Goal: Transaction & Acquisition: Purchase product/service

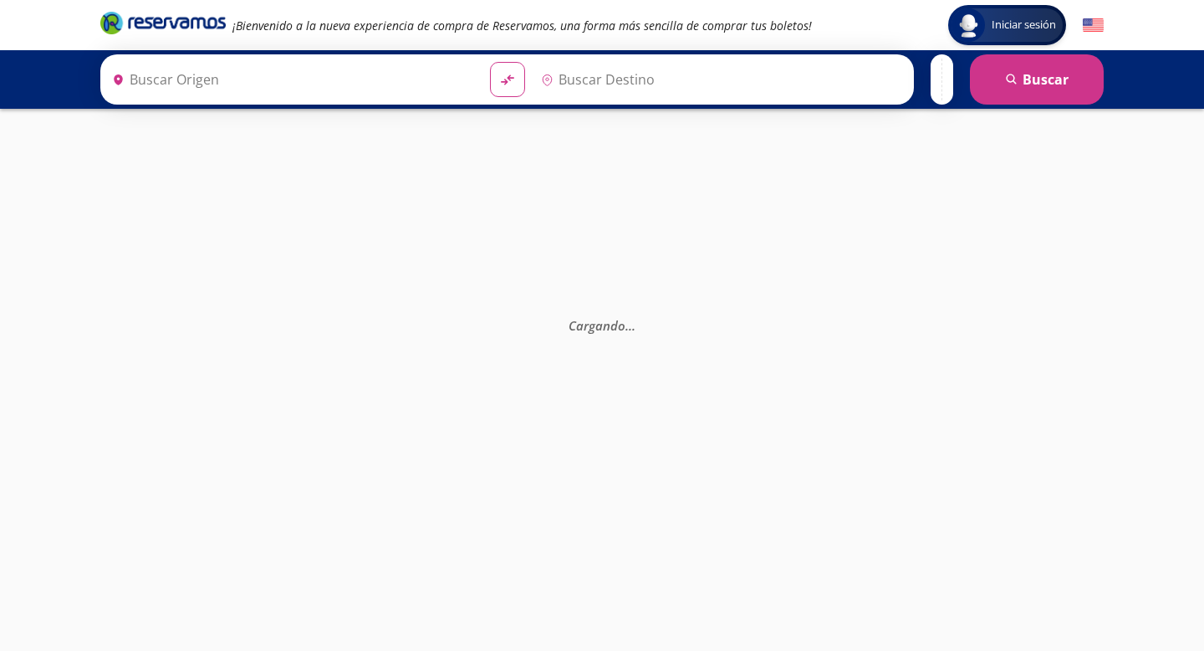
type input "[GEOGRAPHIC_DATA], [GEOGRAPHIC_DATA]"
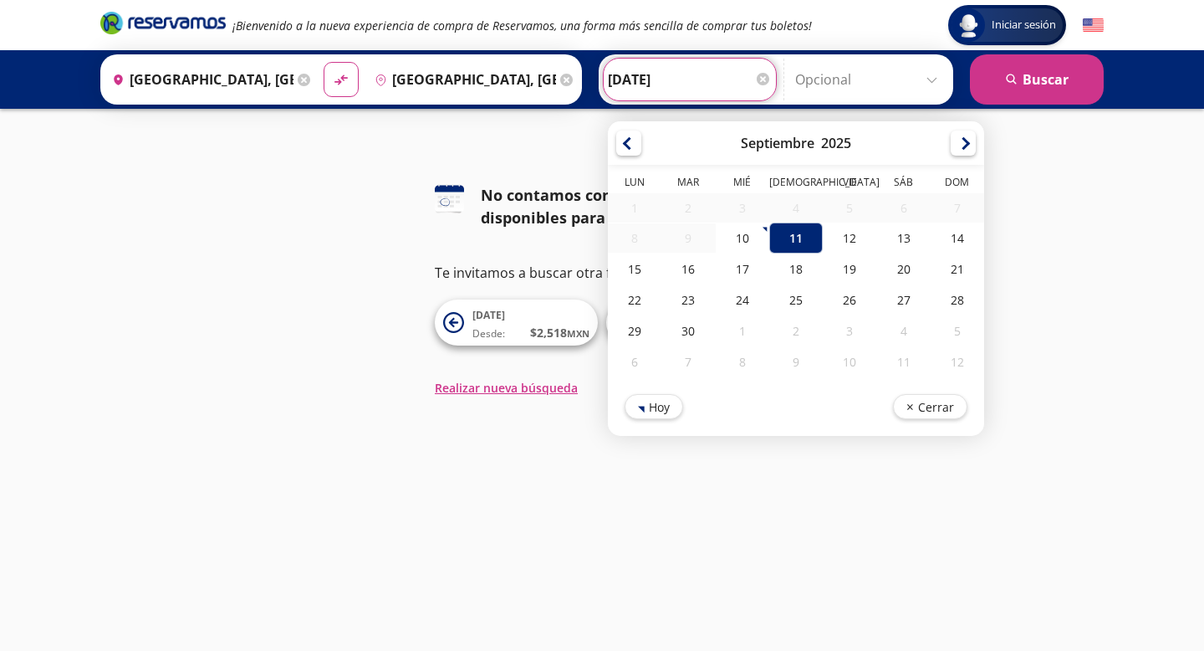
click at [644, 72] on input "[DATE]" at bounding box center [690, 80] width 164 height 42
click at [849, 234] on div "12" at bounding box center [850, 237] width 54 height 31
type input "[DATE]"
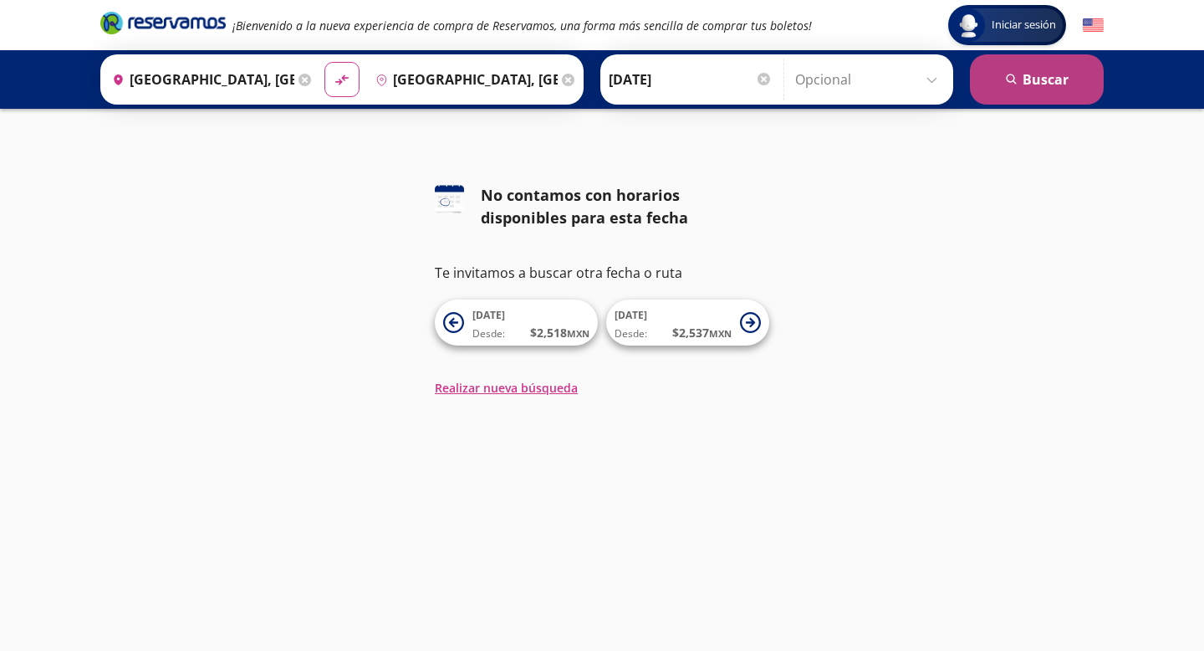
click at [1049, 80] on button "search [GEOGRAPHIC_DATA]" at bounding box center [1037, 79] width 134 height 50
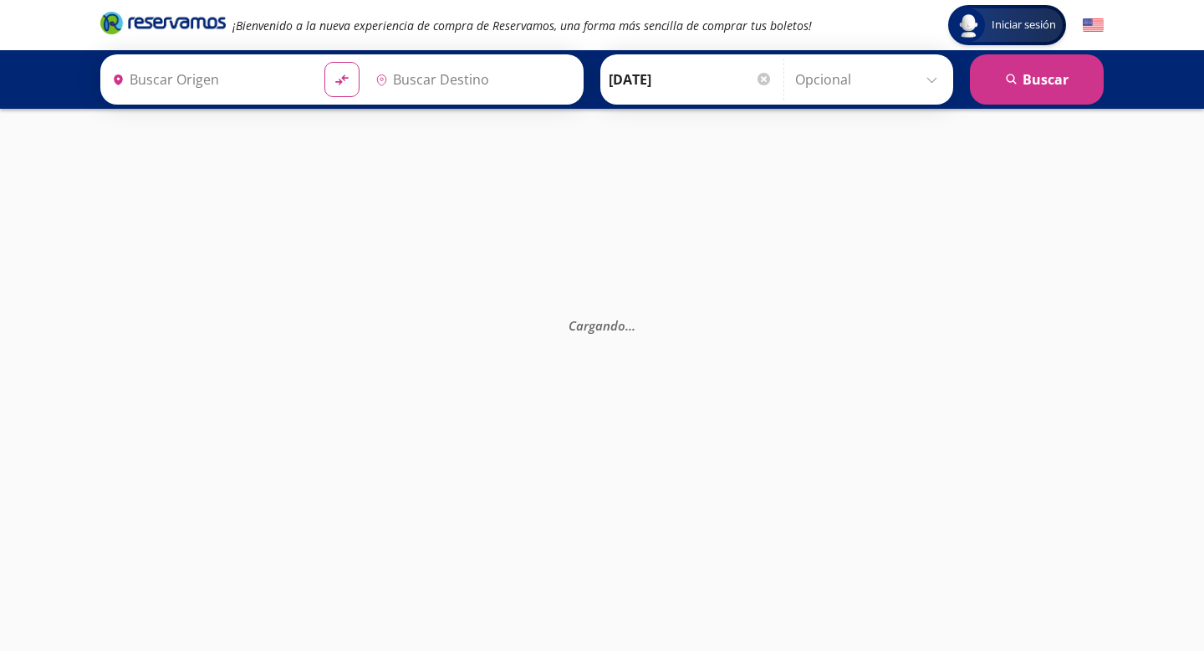
type input "[GEOGRAPHIC_DATA], [GEOGRAPHIC_DATA]"
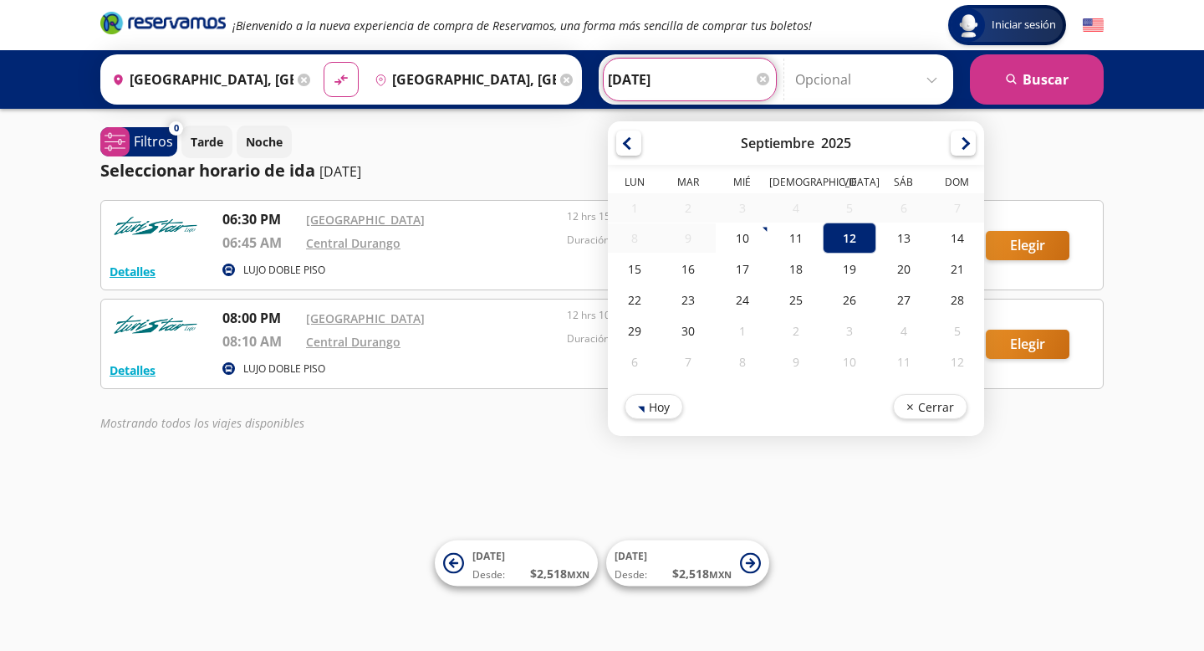
click at [648, 77] on input "[DATE]" at bounding box center [690, 80] width 164 height 42
click at [810, 238] on div "11" at bounding box center [796, 237] width 54 height 31
type input "[DATE]"
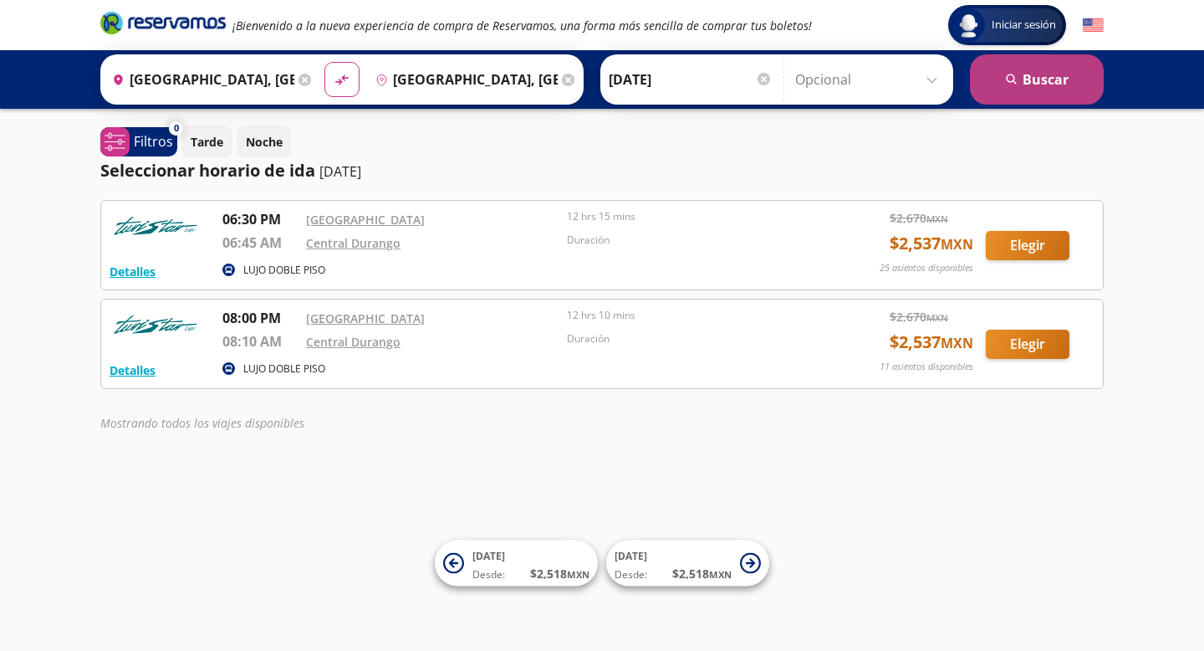
click at [1012, 68] on button "search [GEOGRAPHIC_DATA]" at bounding box center [1037, 79] width 134 height 50
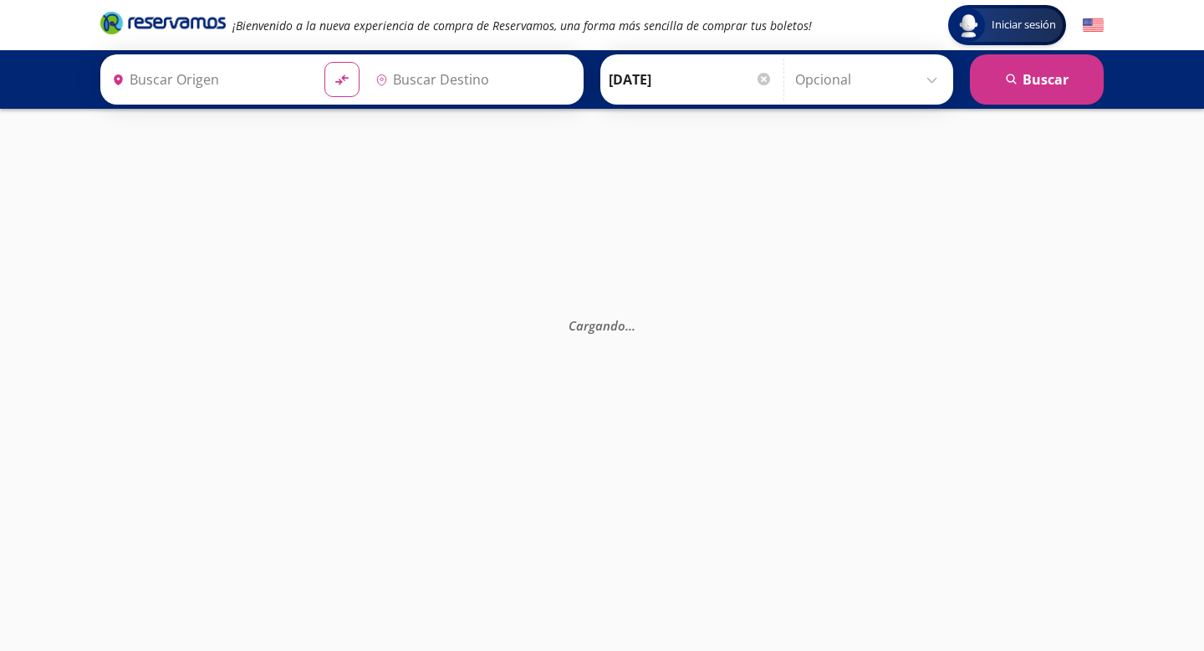
type input "[GEOGRAPHIC_DATA], [GEOGRAPHIC_DATA]"
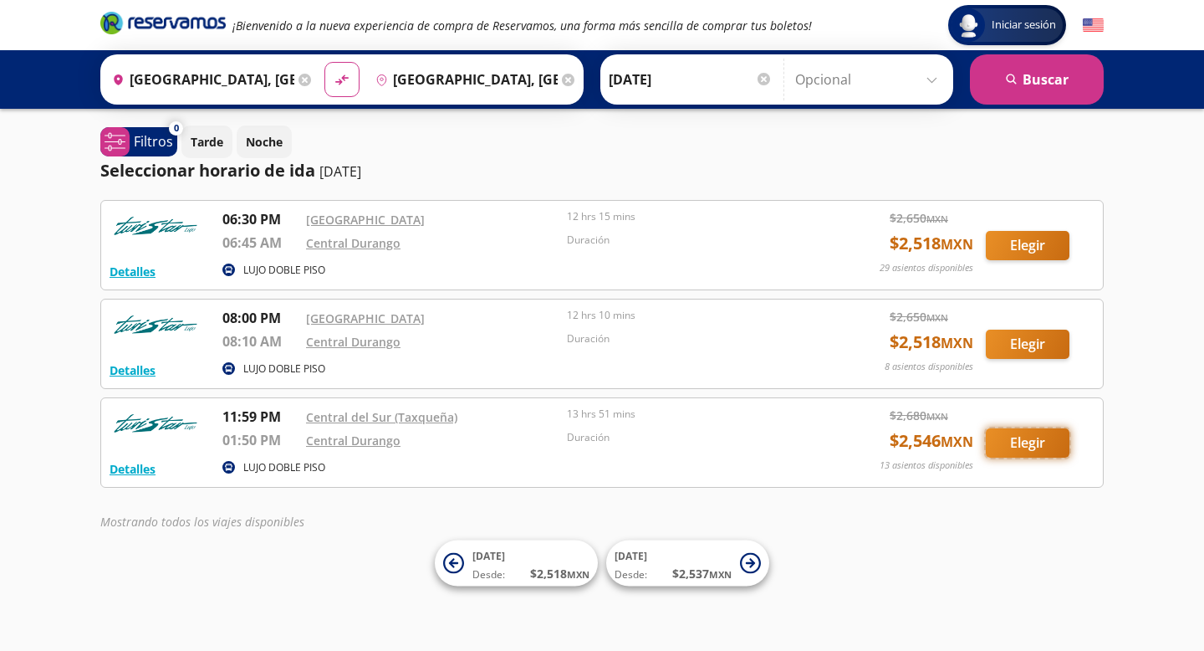
click at [1036, 446] on button "Elegir" at bounding box center [1028, 442] width 84 height 29
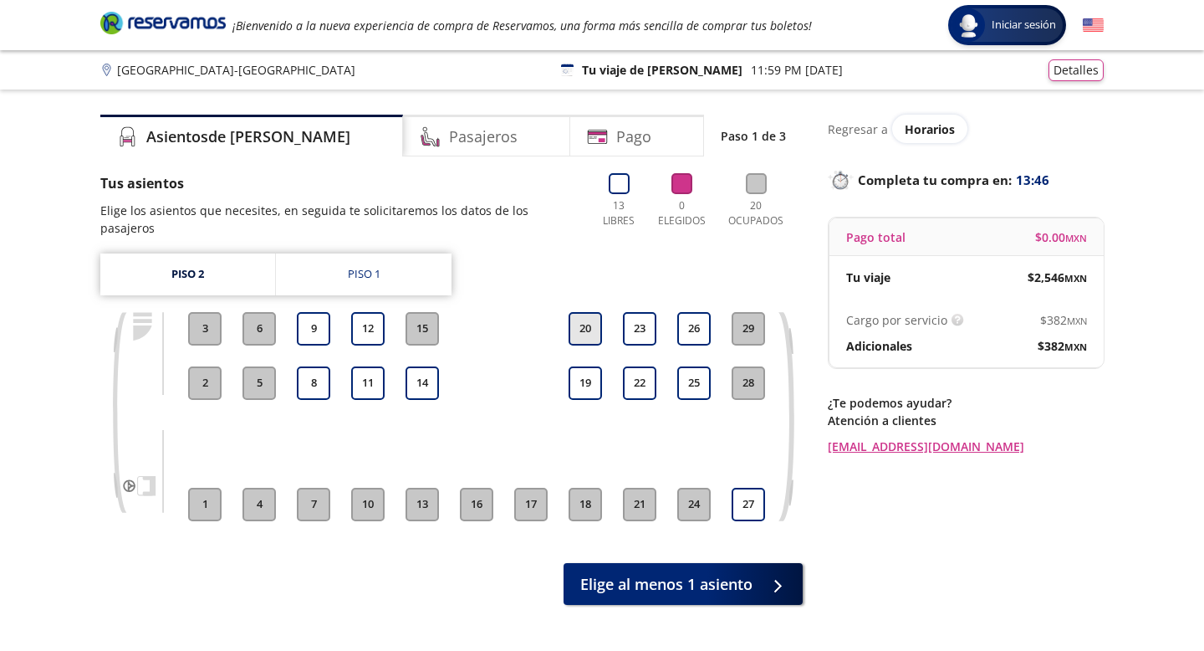
click at [596, 313] on button "20" at bounding box center [585, 328] width 33 height 33
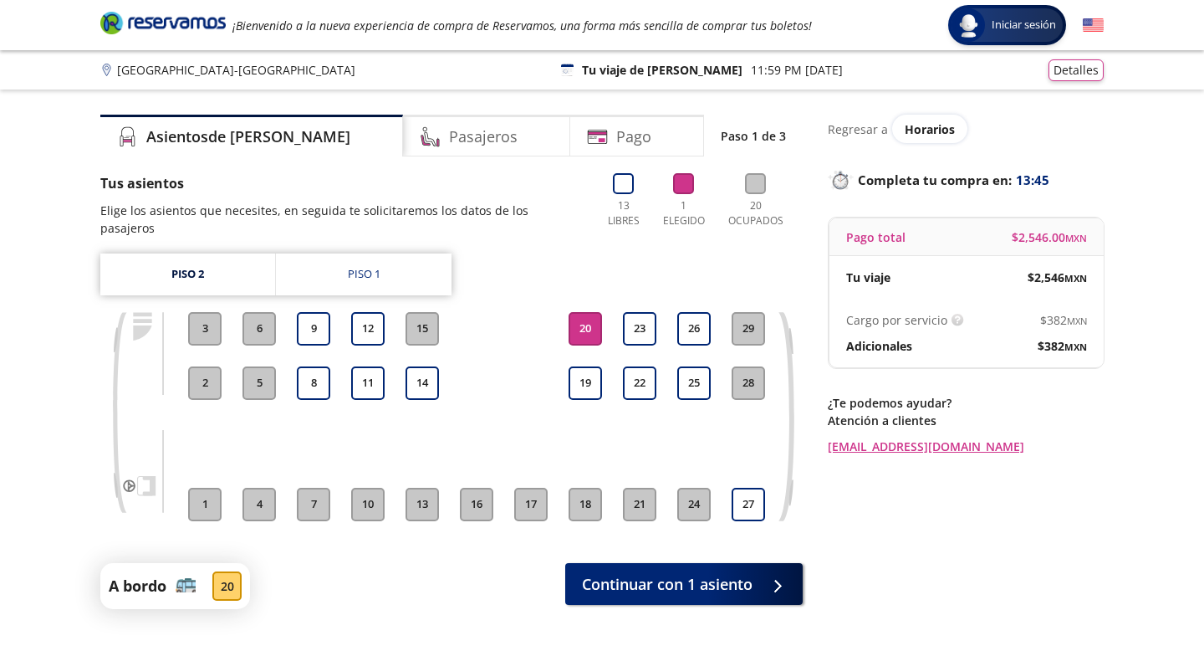
click at [588, 385] on div "18 19 20" at bounding box center [586, 416] width 42 height 209
click at [1075, 74] on button "Detalles" at bounding box center [1076, 68] width 55 height 22
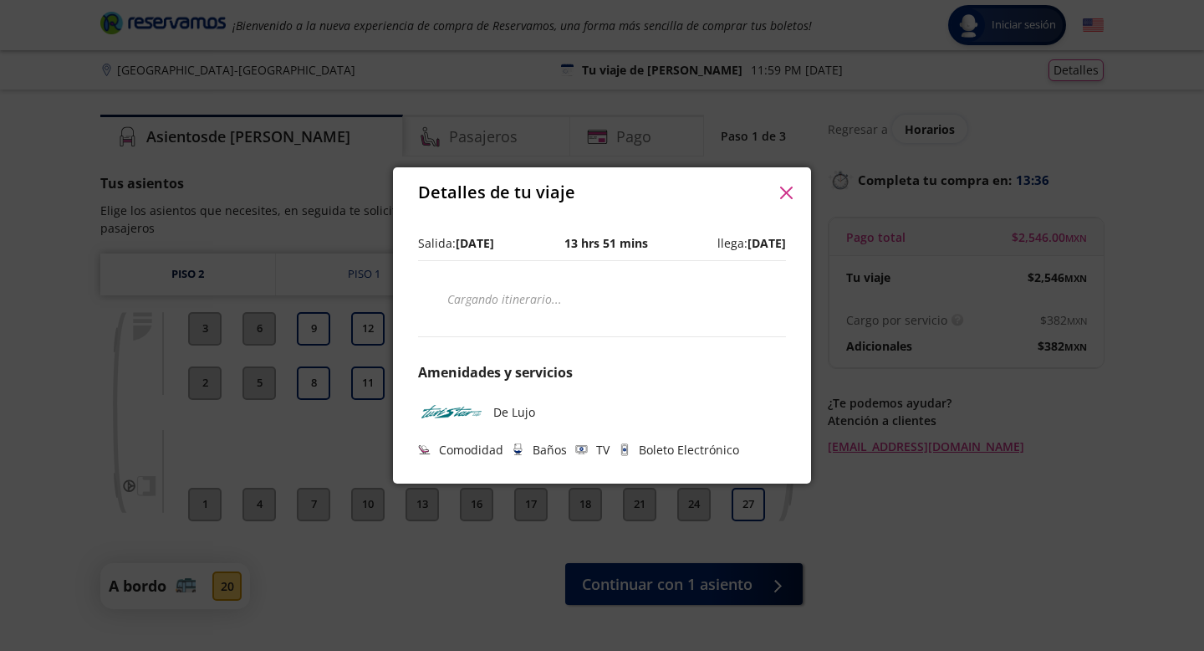
click at [785, 189] on icon "button" at bounding box center [786, 193] width 13 height 13
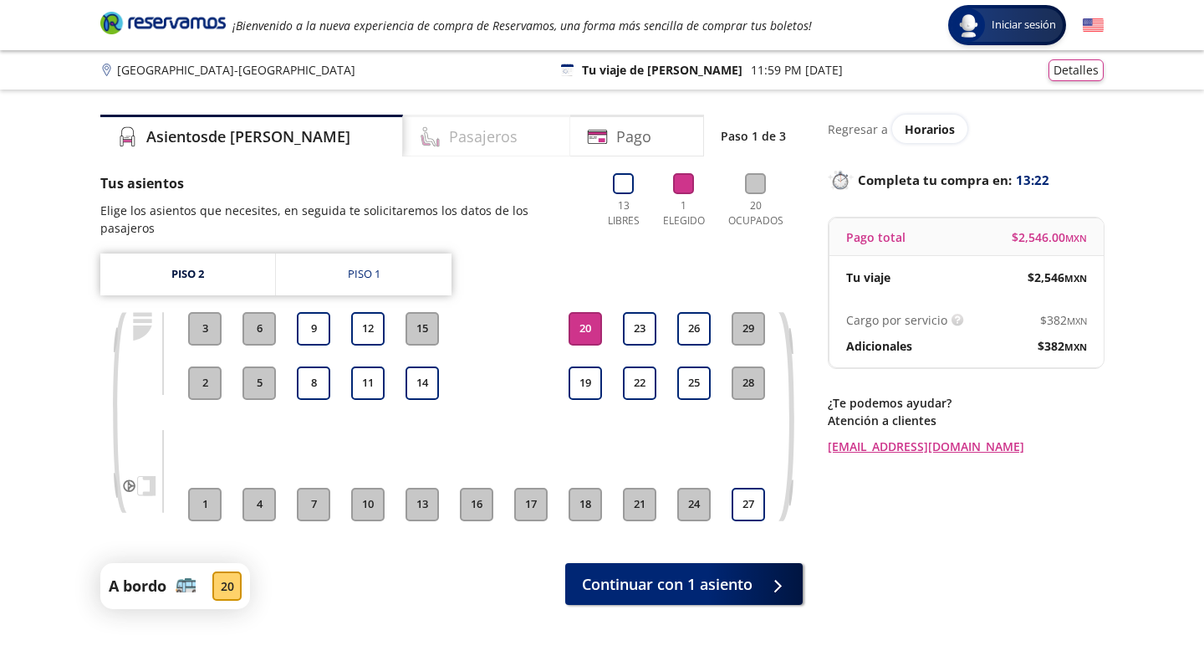
click at [469, 137] on div "Pasajeros" at bounding box center [486, 136] width 167 height 42
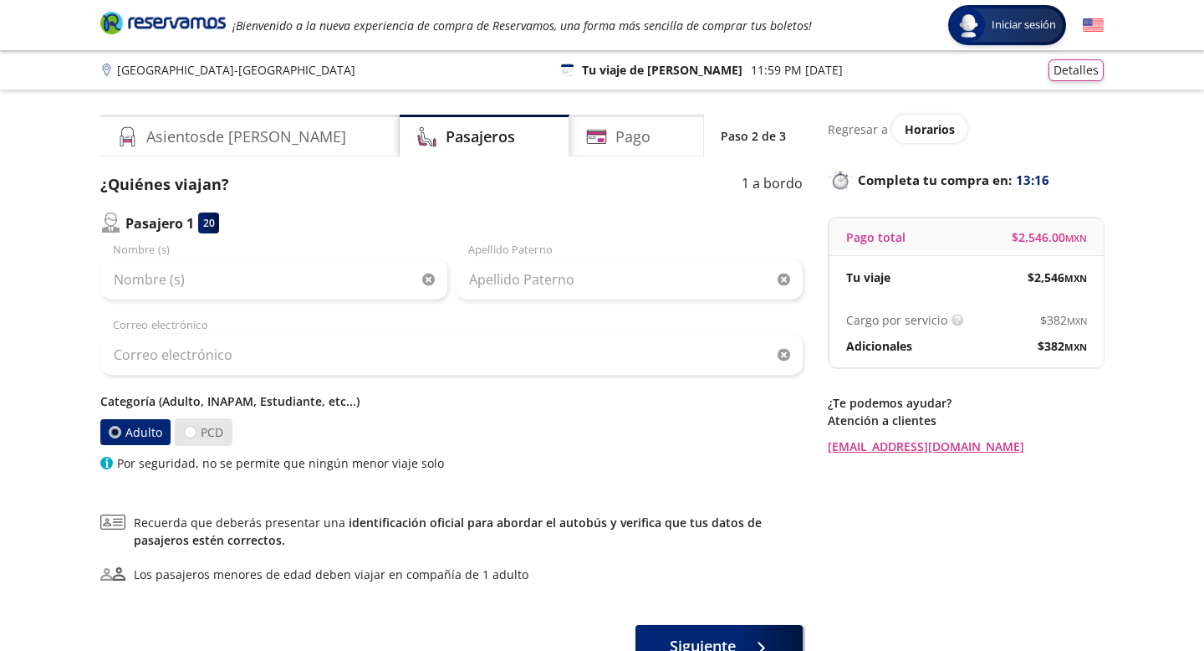
click at [201, 434] on label "PCD" at bounding box center [204, 432] width 58 height 28
click at [196, 434] on input "PCD" at bounding box center [190, 432] width 11 height 11
radio input "true"
click at [129, 424] on label "Adulto" at bounding box center [136, 432] width 72 height 28
click at [121, 427] on input "Adulto" at bounding box center [115, 432] width 11 height 11
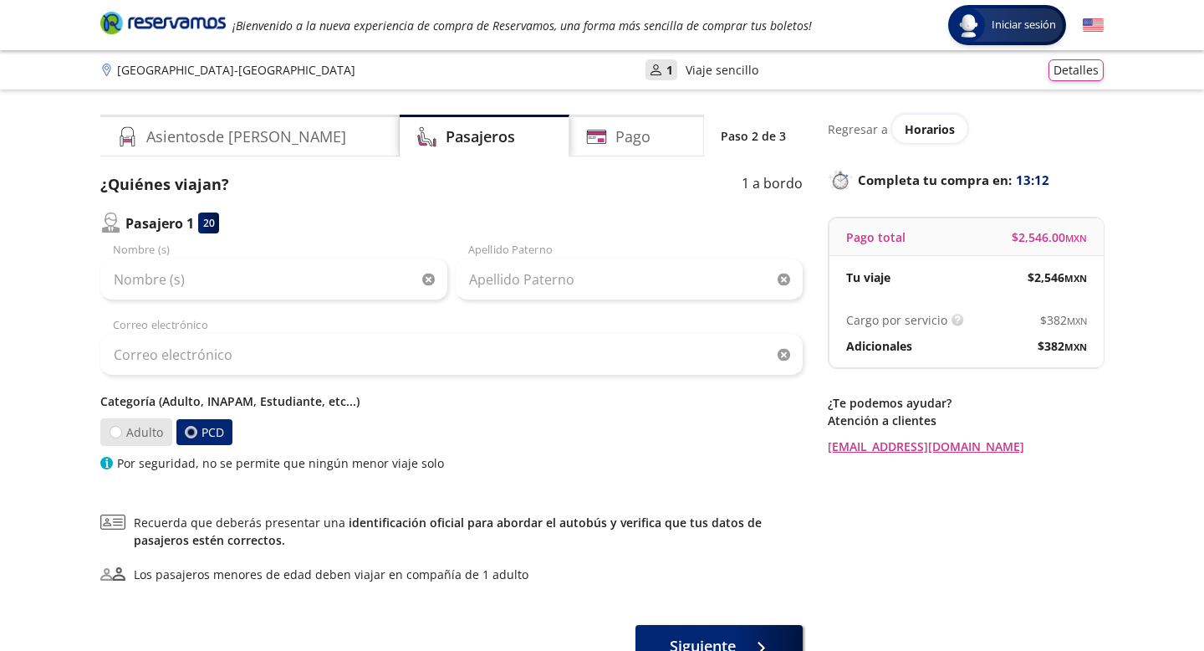
radio input "true"
click at [203, 403] on p "Categoría (Adulto, INAPAM, Estudiante, etc...)" at bounding box center [451, 401] width 703 height 18
click at [316, 493] on div "¿Quiénes viajan? 1 a bordo Pasajero 1 20 Nombre (s) Apellido Paterno Correo ele…" at bounding box center [451, 419] width 703 height 493
click at [188, 430] on div at bounding box center [190, 432] width 13 height 13
click at [188, 430] on input "PCD" at bounding box center [190, 432] width 11 height 11
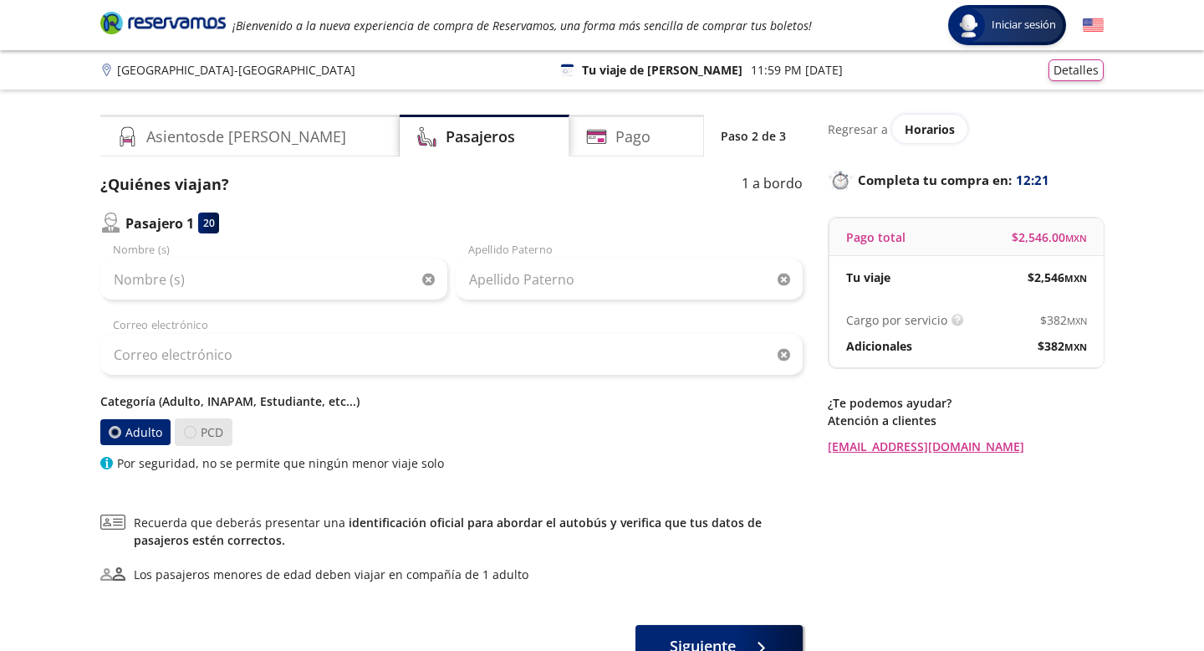
radio input "true"
radio input "false"
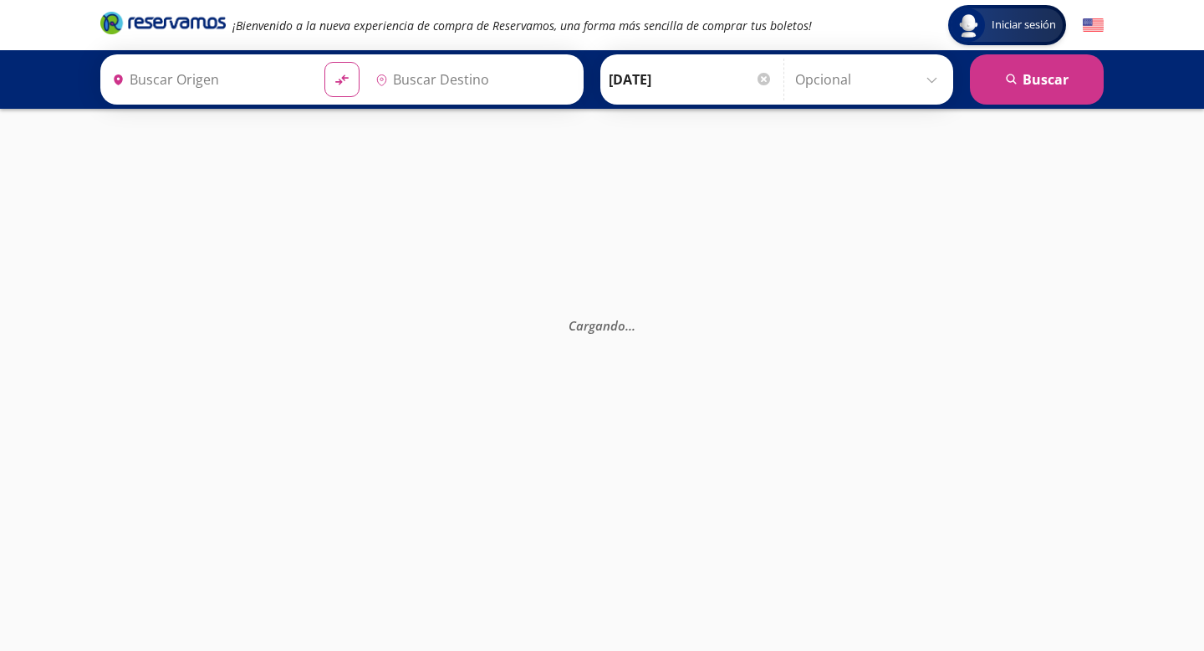
type input "Central del Sur (taxqueña), [GEOGRAPHIC_DATA]"
type input "Central [GEOGRAPHIC_DATA], [GEOGRAPHIC_DATA]"
type input "Durango, Durango"
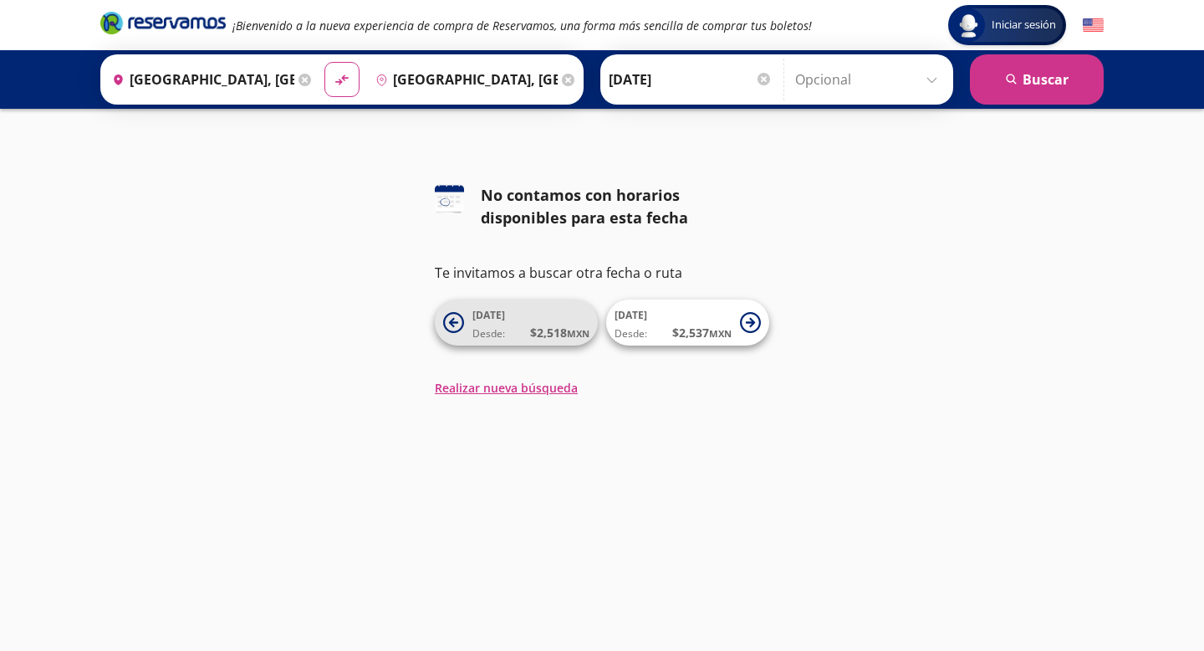
click at [517, 329] on span "Desde: $ 2,518 MXN" at bounding box center [531, 333] width 117 height 18
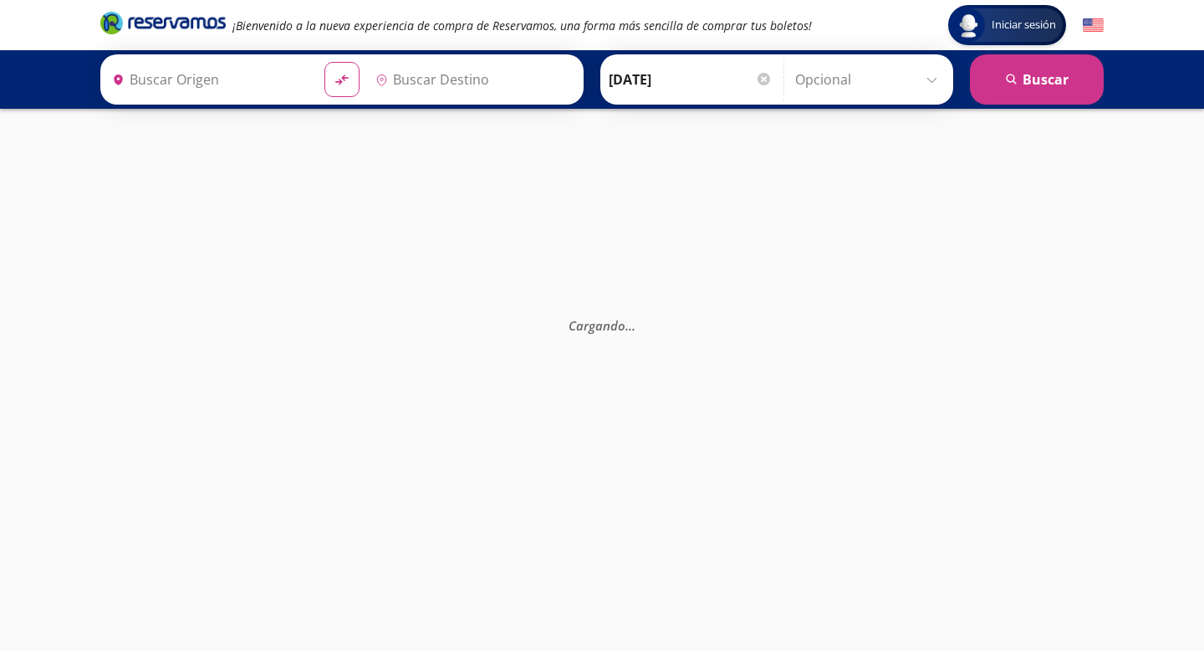
type input "Ciudad de México, Distrito Federal"
type input "Durango, Durango"
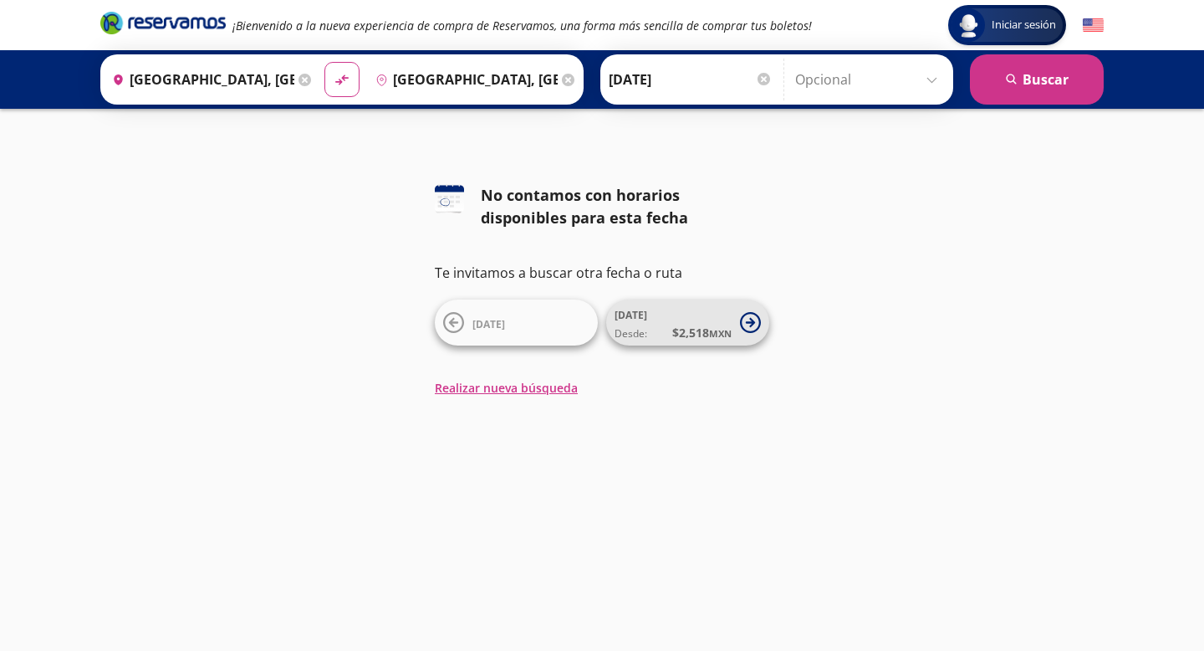
click at [693, 328] on span "$ 2,518 MXN" at bounding box center [701, 333] width 59 height 18
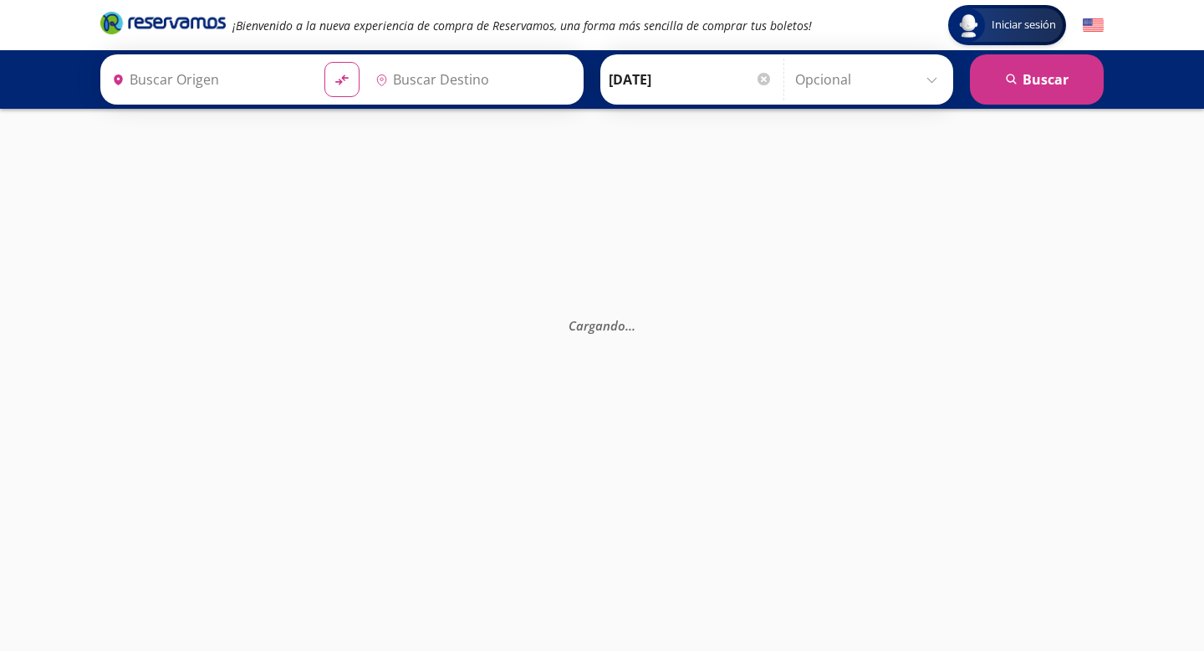
type input "[GEOGRAPHIC_DATA], [GEOGRAPHIC_DATA]"
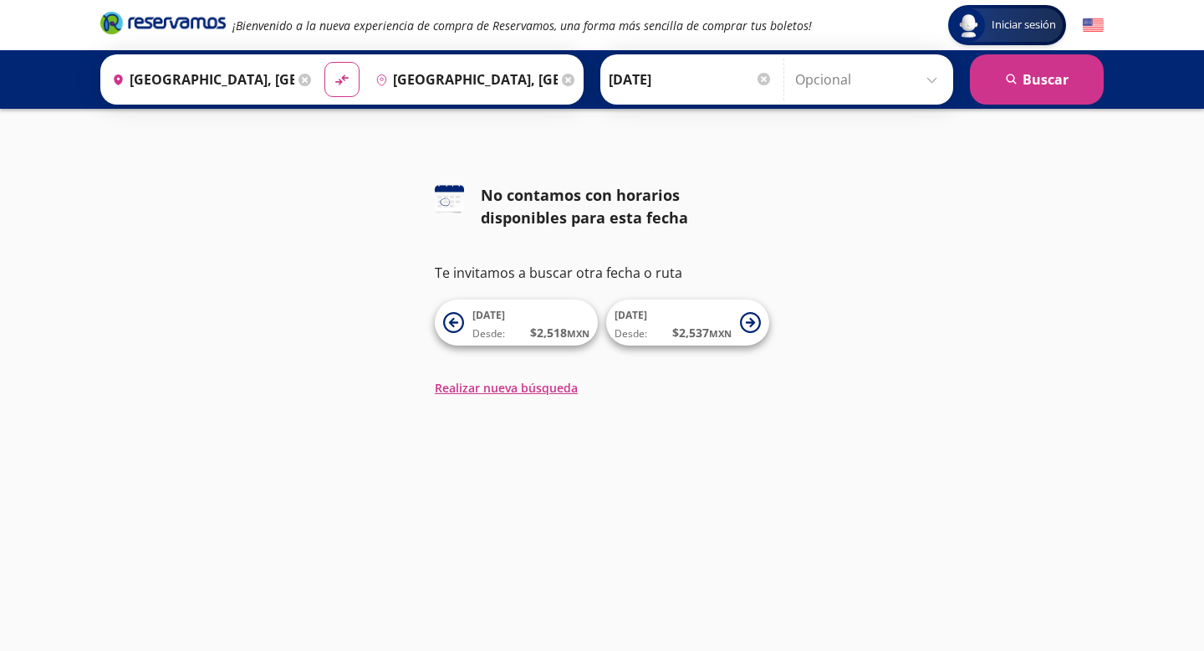
click at [766, 73] on div at bounding box center [764, 79] width 13 height 13
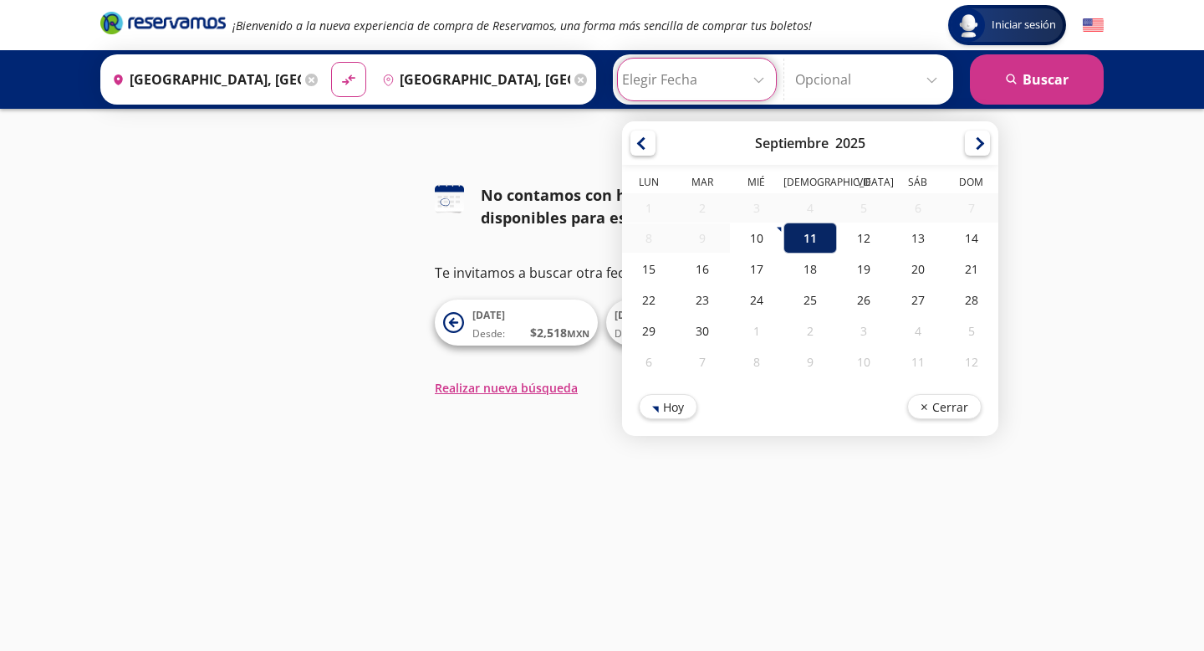
click at [810, 231] on div "11" at bounding box center [811, 237] width 54 height 31
type input "[DATE]"
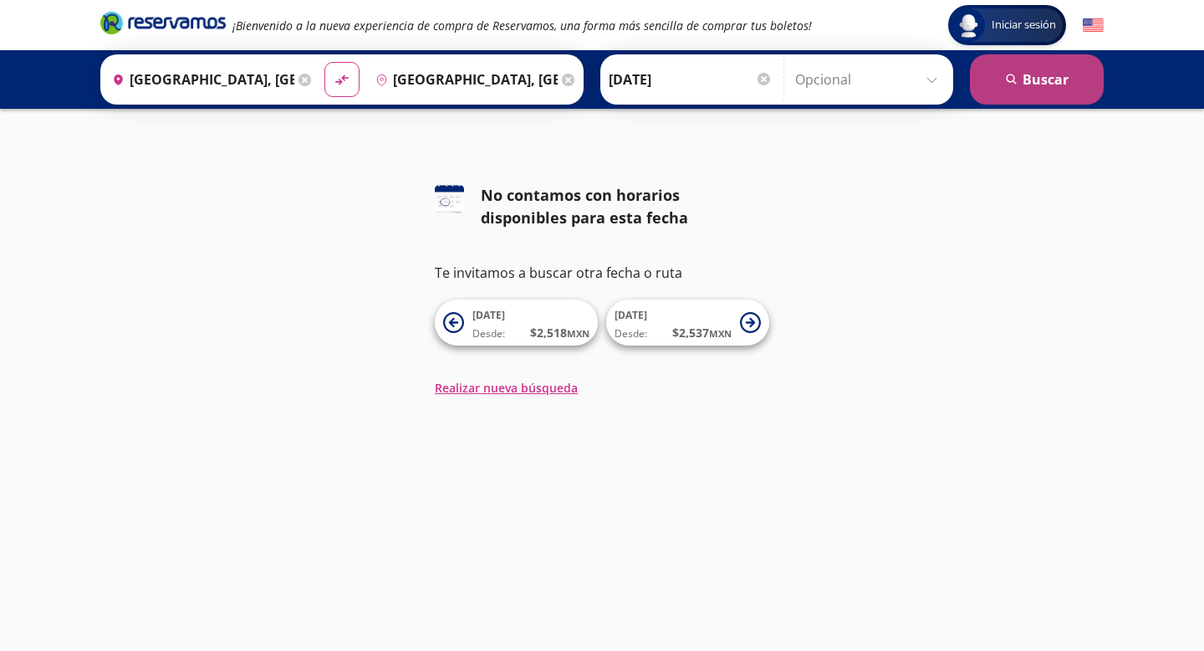
click at [1037, 96] on button "search [GEOGRAPHIC_DATA]" at bounding box center [1037, 79] width 134 height 50
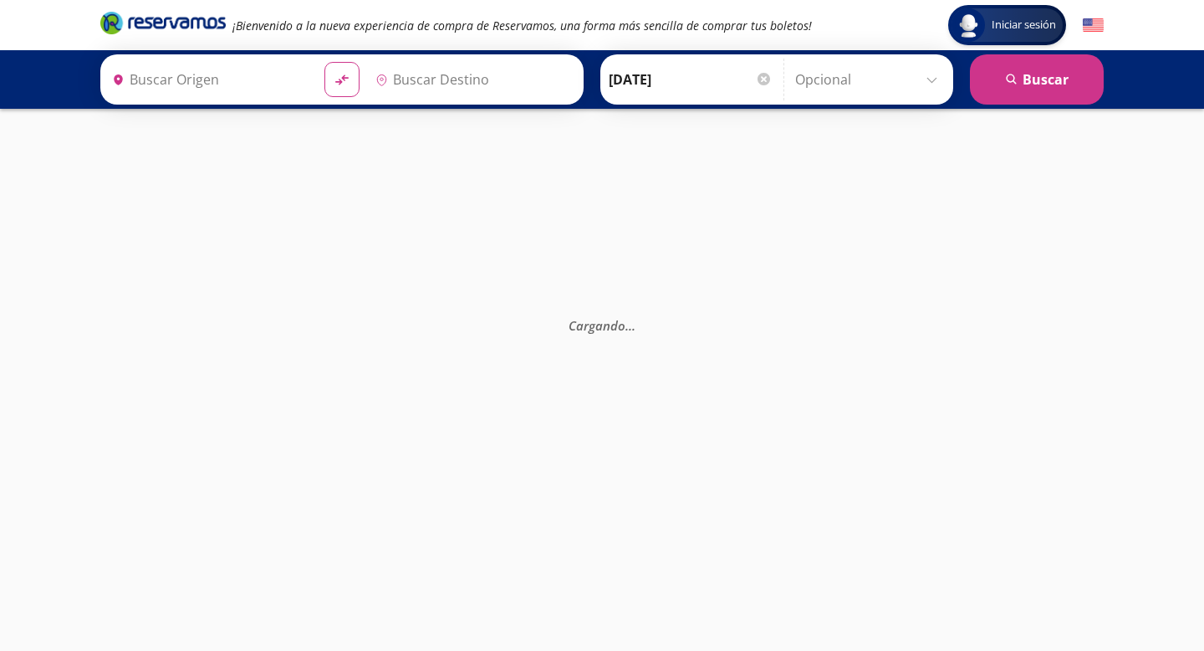
type input "[GEOGRAPHIC_DATA], [GEOGRAPHIC_DATA]"
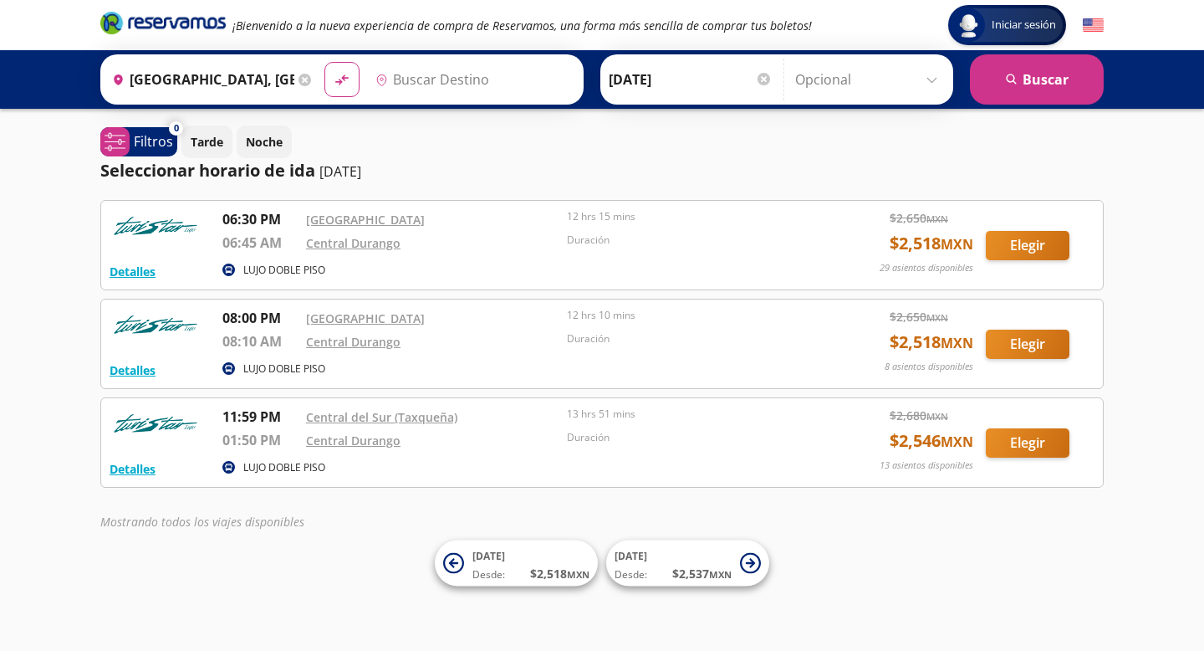
type input "[GEOGRAPHIC_DATA], [GEOGRAPHIC_DATA]"
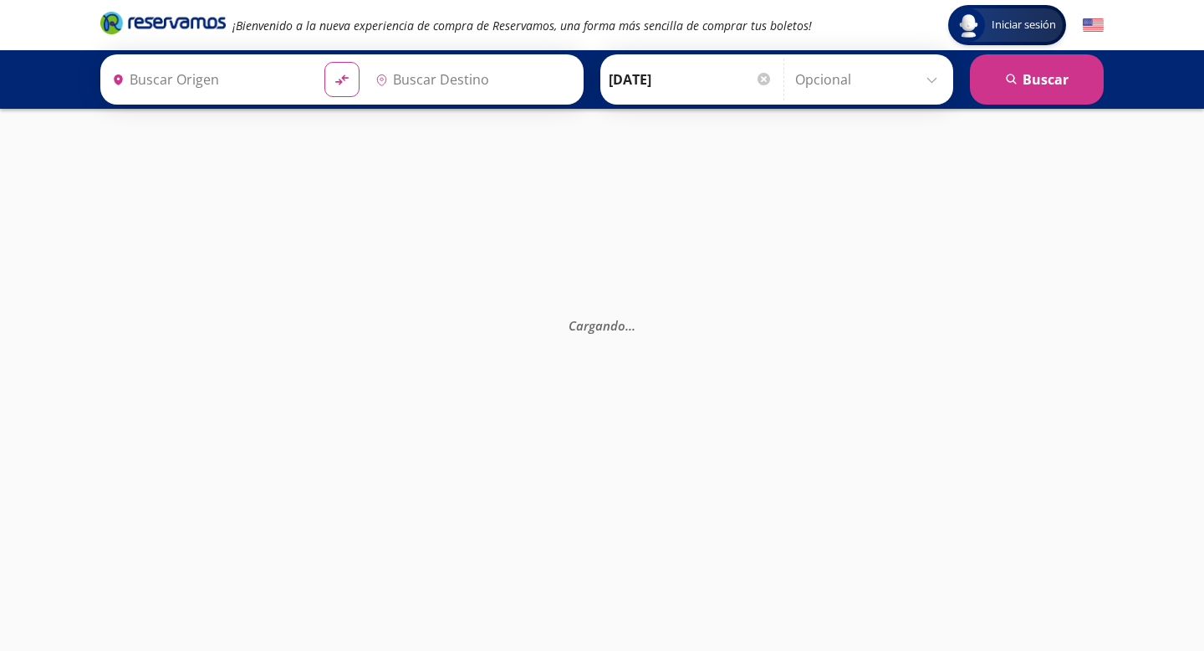
type input "[GEOGRAPHIC_DATA], [GEOGRAPHIC_DATA]"
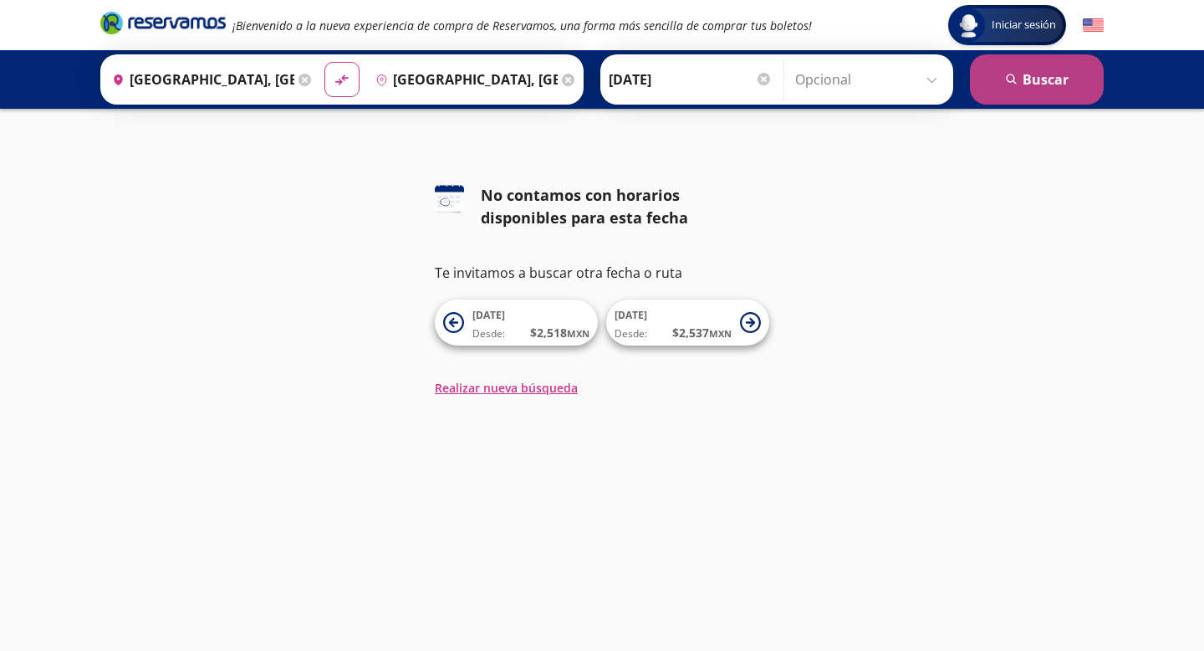
click at [1030, 88] on button "search [GEOGRAPHIC_DATA]" at bounding box center [1037, 79] width 134 height 50
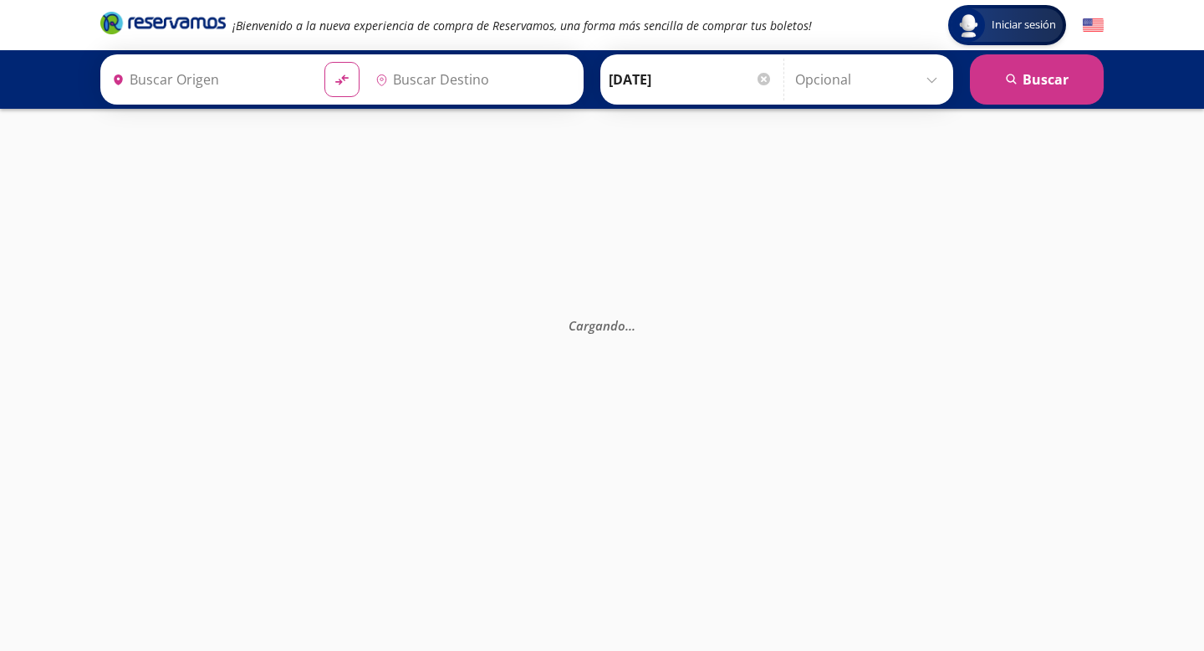
type input "[GEOGRAPHIC_DATA], [GEOGRAPHIC_DATA]"
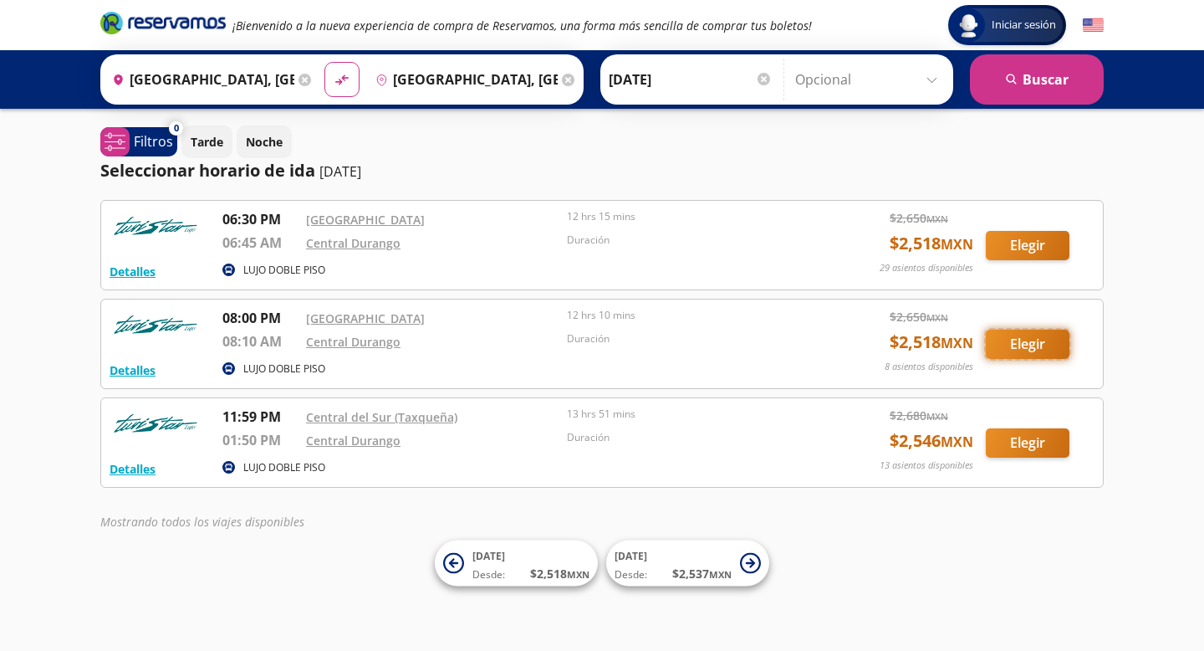
click at [1030, 346] on button "Elegir" at bounding box center [1028, 344] width 84 height 29
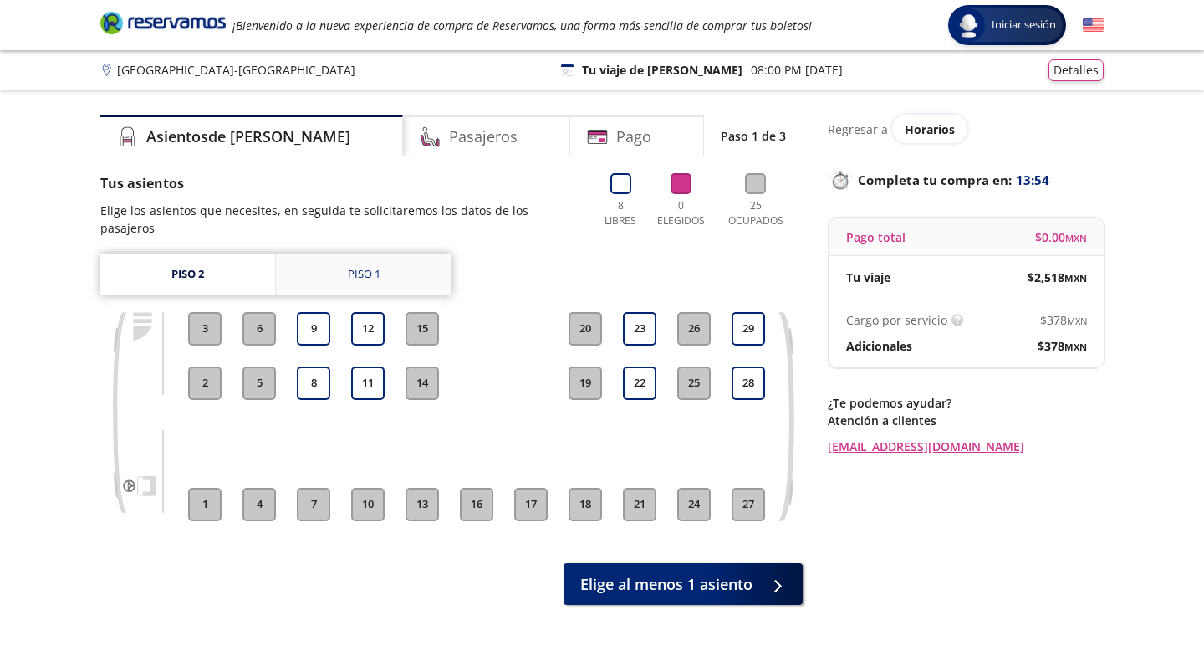
click at [349, 265] on link "Piso 1" at bounding box center [364, 274] width 176 height 42
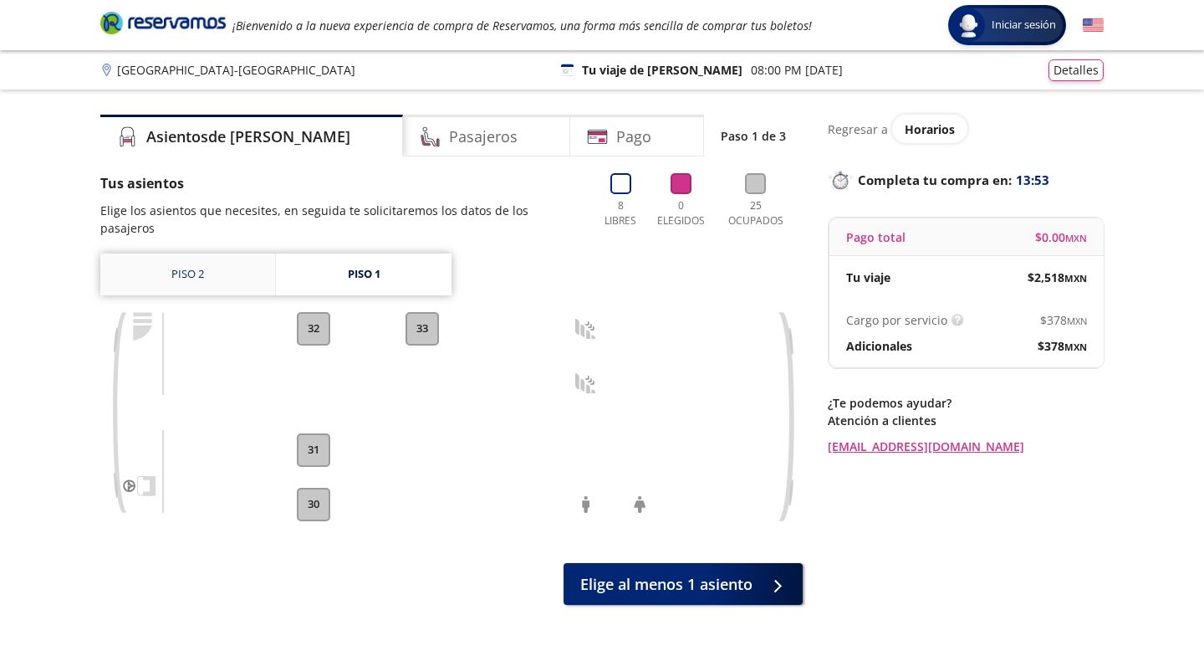
click at [231, 253] on link "Piso 2" at bounding box center [187, 274] width 175 height 42
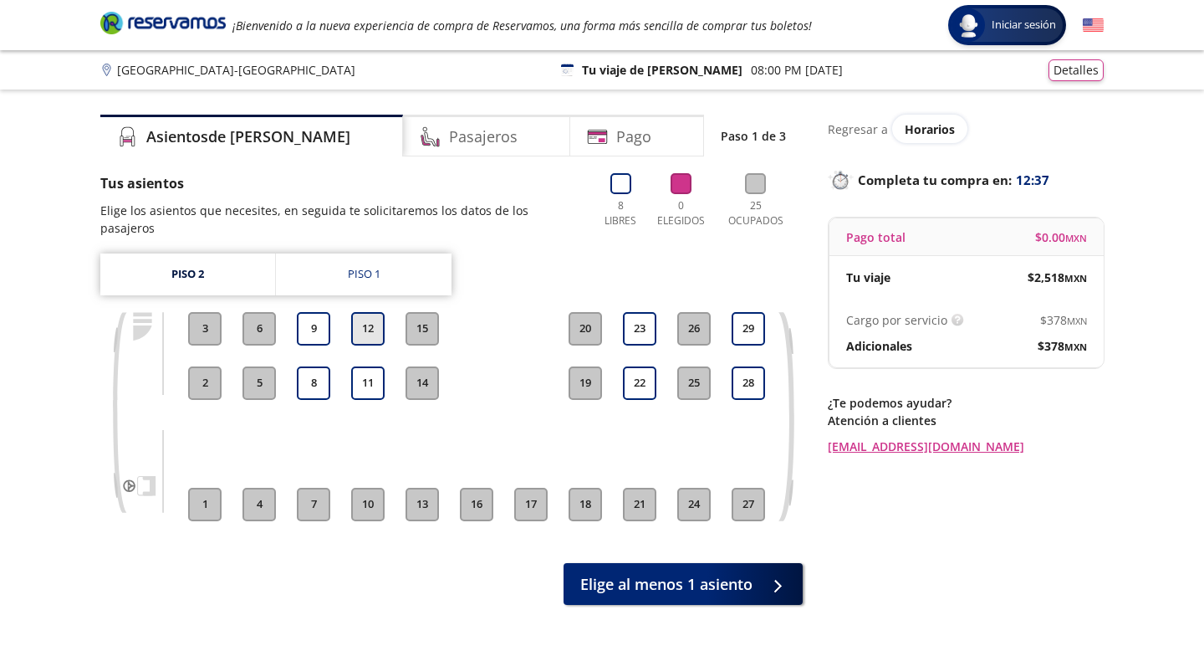
click at [376, 312] on button "12" at bounding box center [367, 328] width 33 height 33
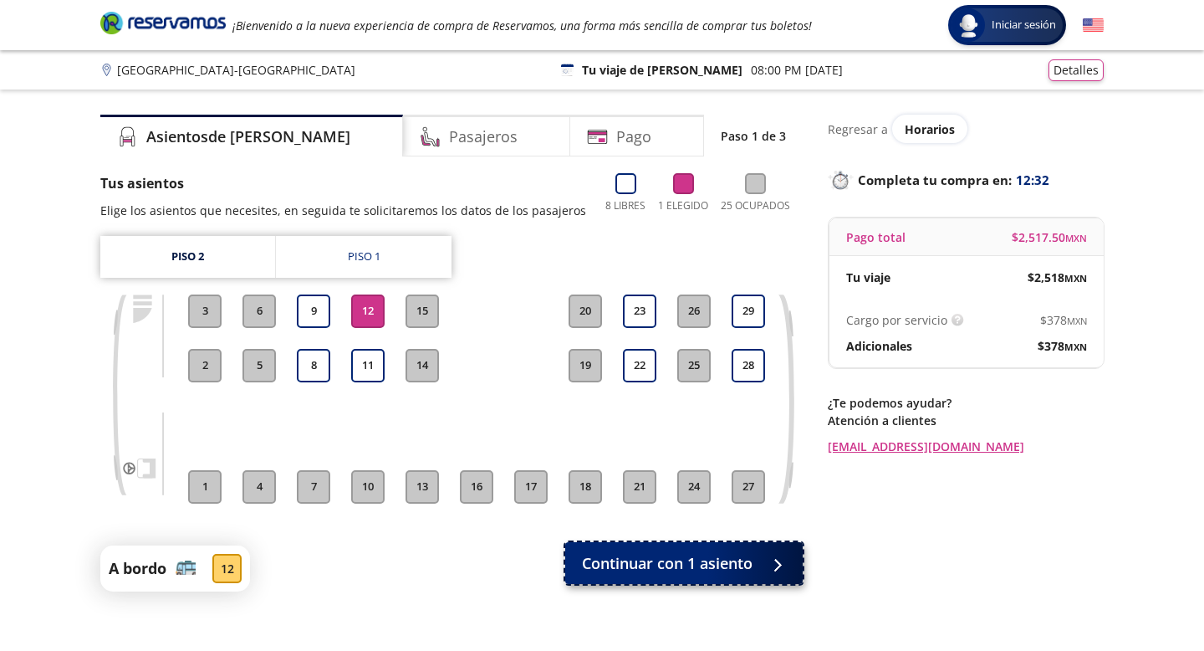
click at [699, 565] on span "Continuar con 1 asiento" at bounding box center [667, 563] width 171 height 23
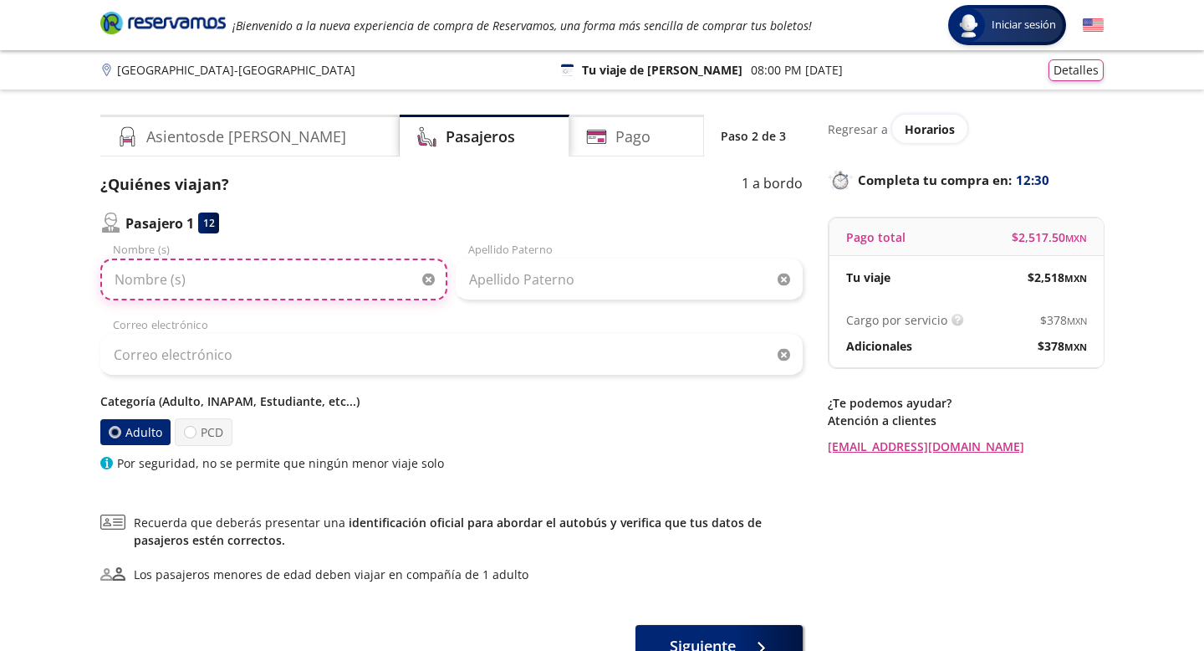
click at [171, 279] on input "Nombre (s)" at bounding box center [273, 279] width 347 height 42
type input "Rafael"
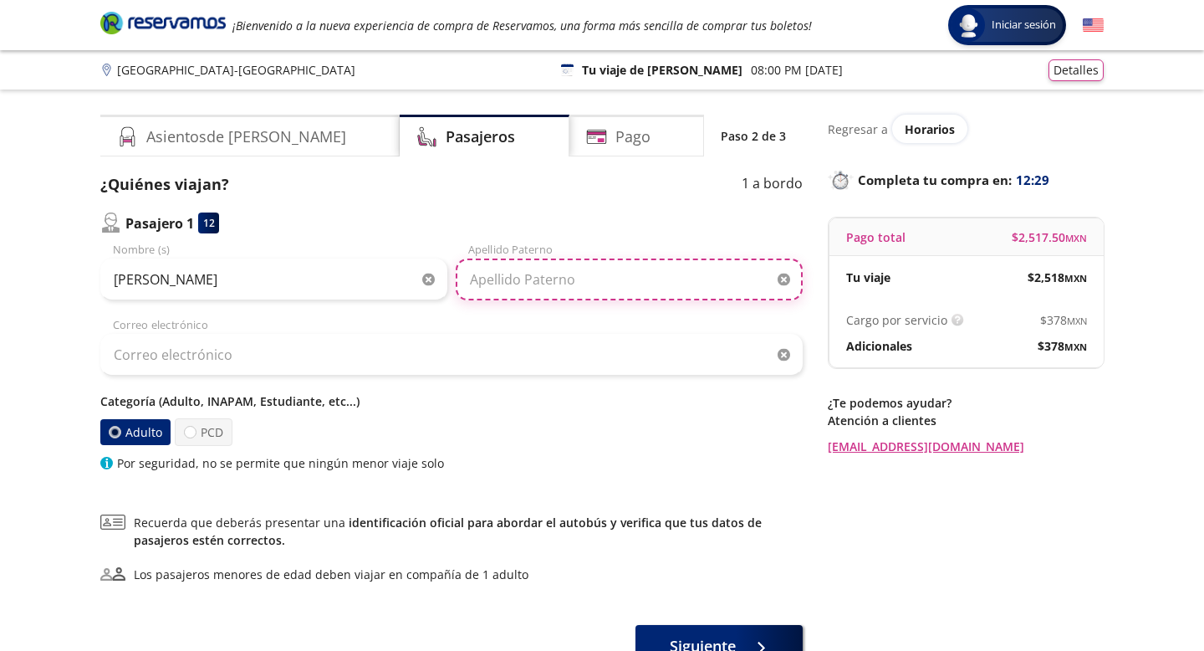
type input "Sarmiento"
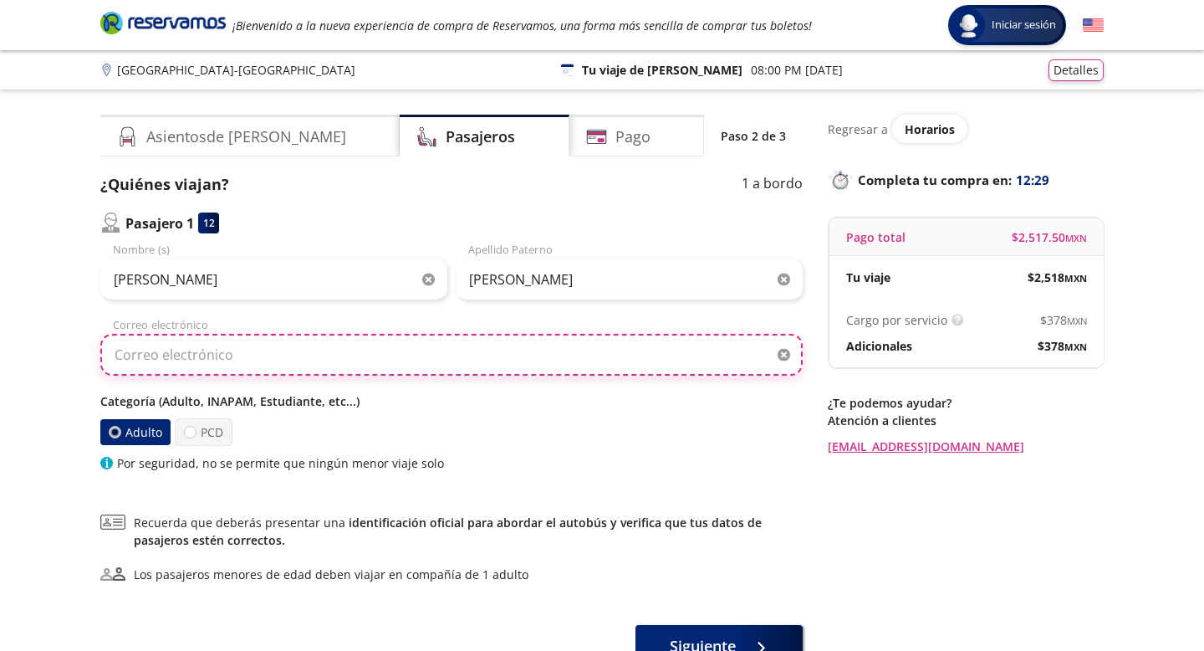
type input "rafasarmientogtz@gmail.com"
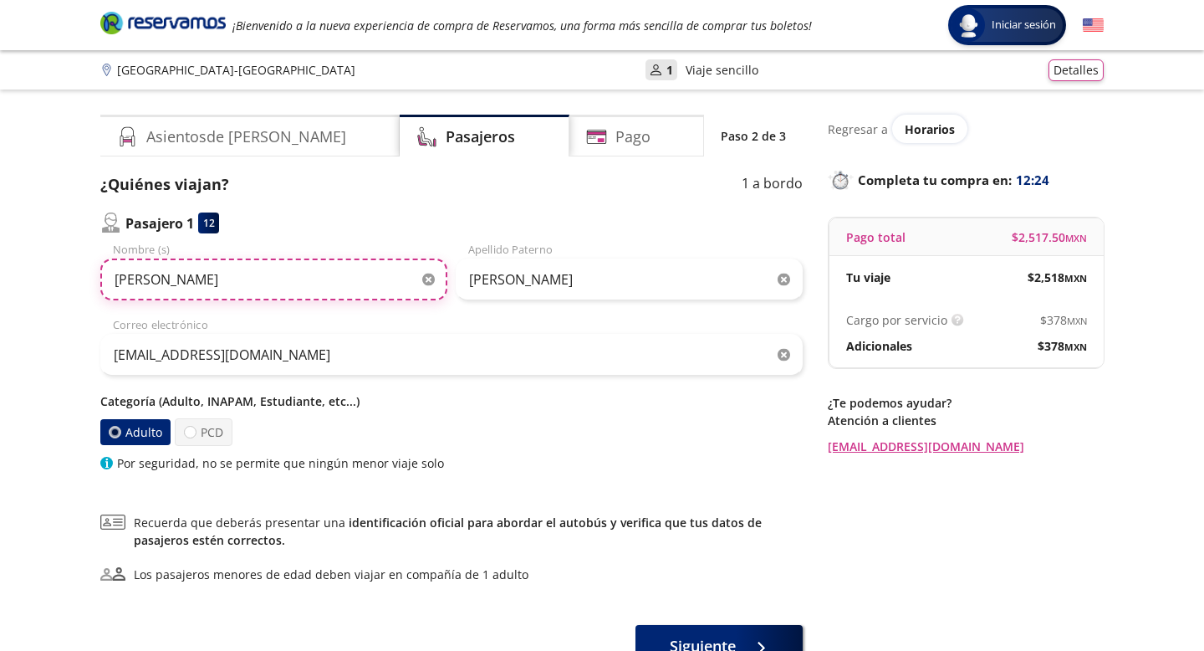
scroll to position [125, 0]
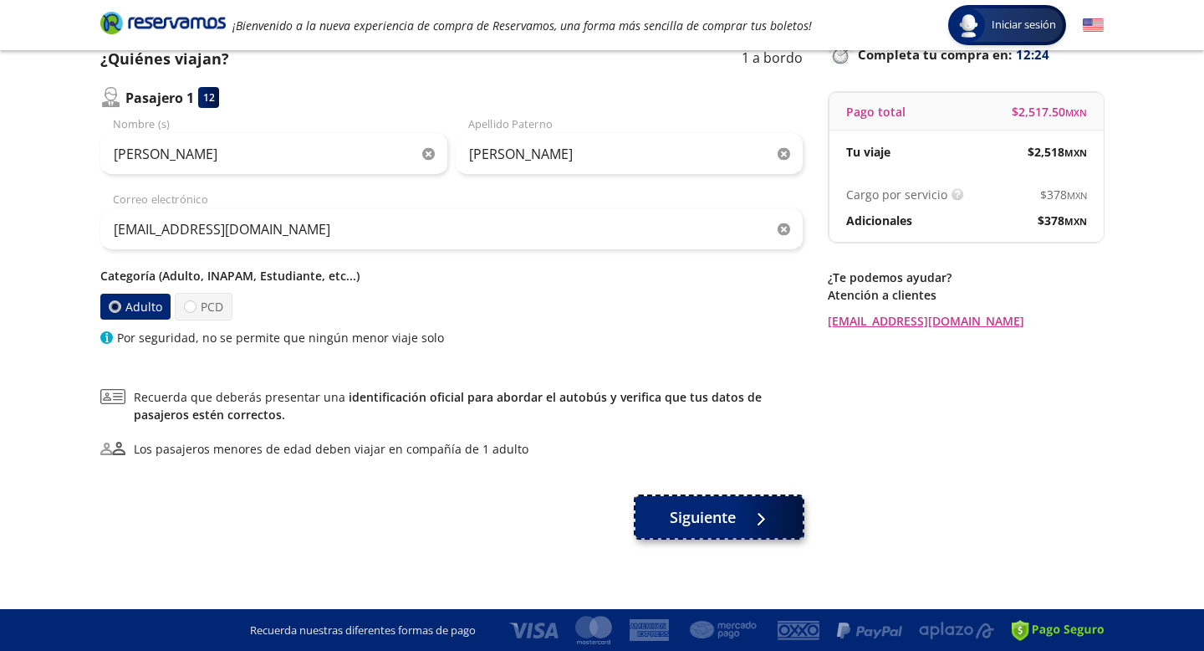
click at [723, 527] on span "Siguiente" at bounding box center [703, 517] width 66 height 23
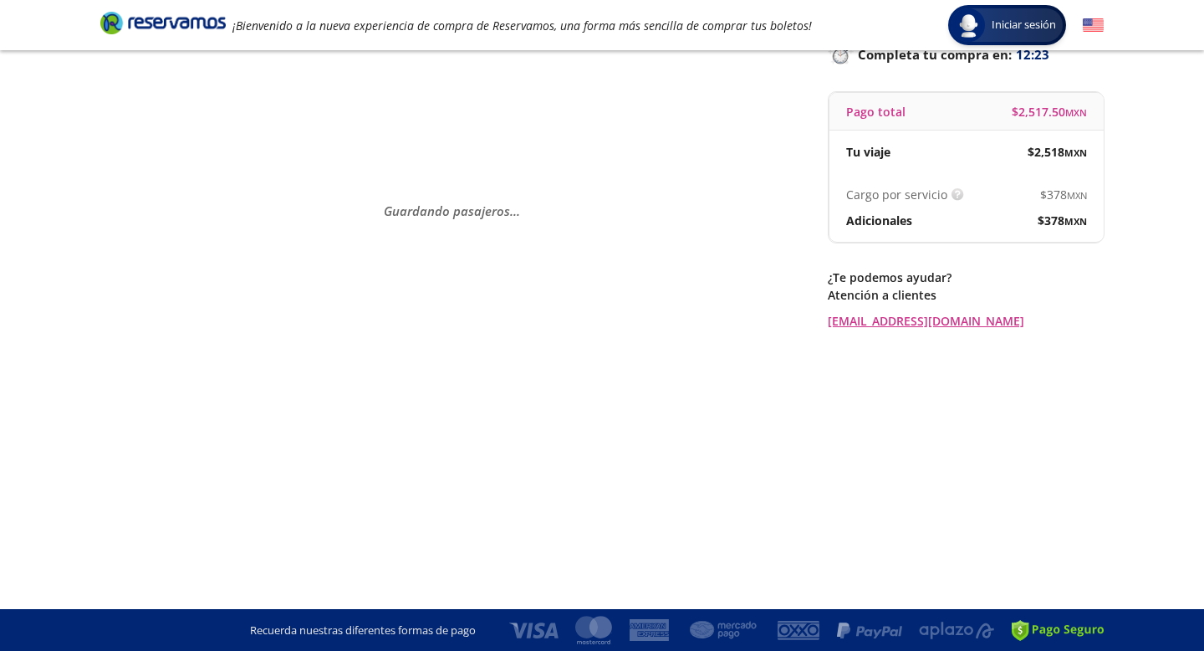
scroll to position [0, 0]
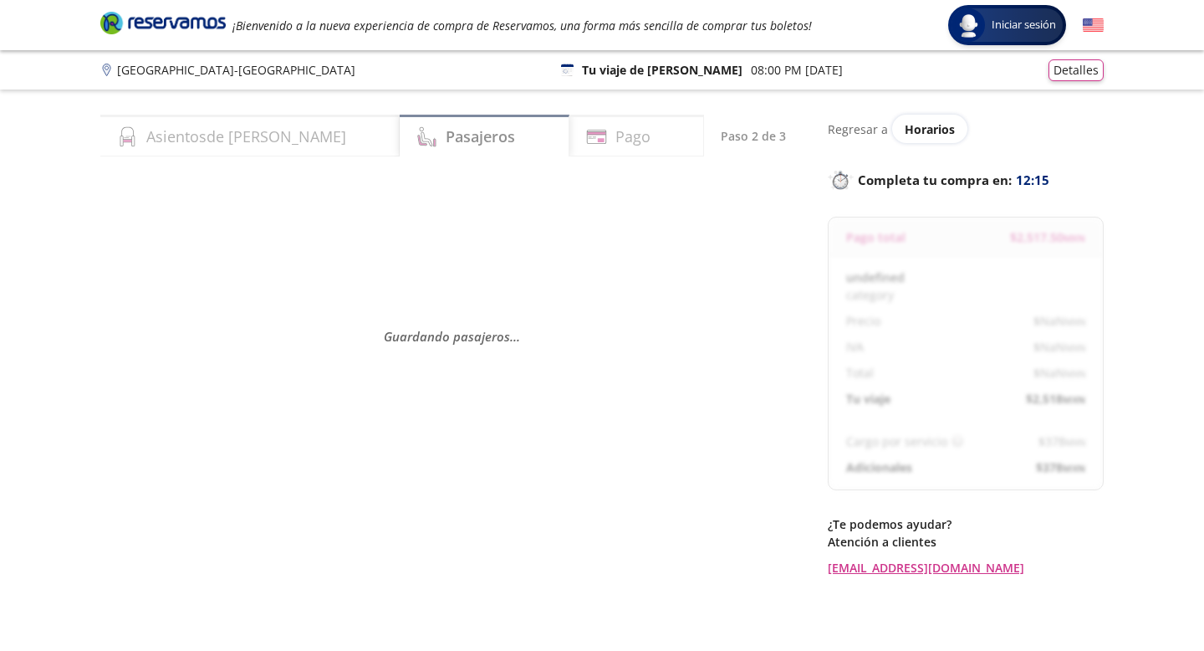
select select "MX"
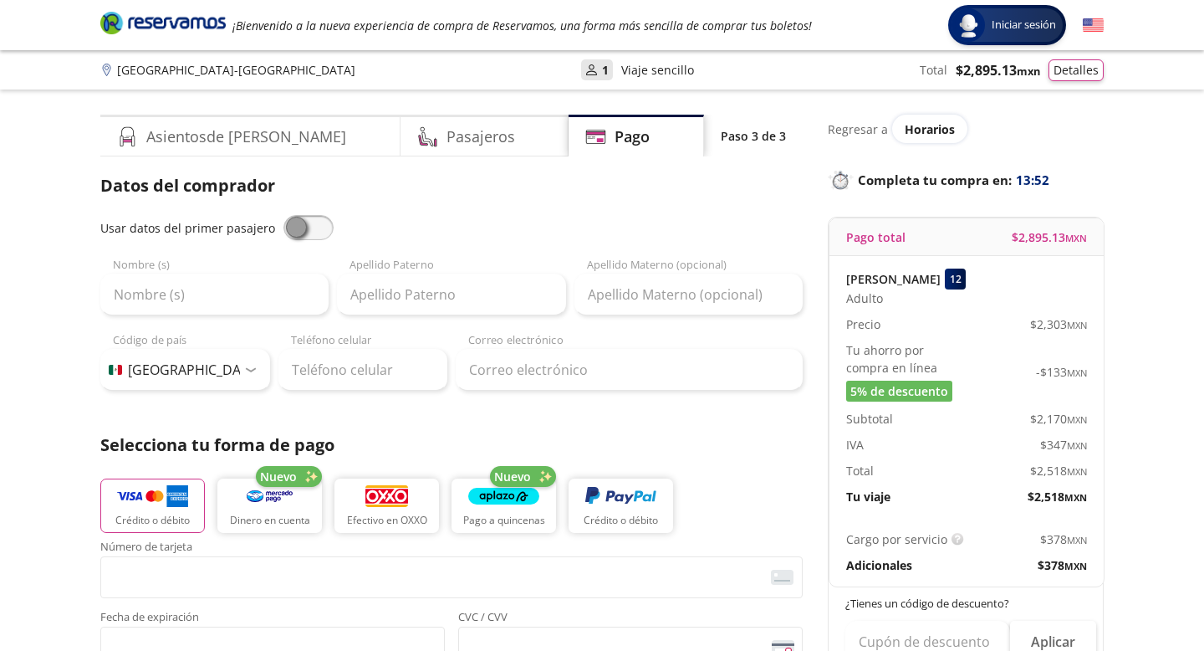
click at [222, 268] on div "Nombre (s)" at bounding box center [214, 286] width 228 height 59
click at [207, 277] on input "Nombre (s)" at bounding box center [214, 295] width 228 height 42
type input "Rafael"
click at [377, 300] on input "Apellido Paterno" at bounding box center [451, 295] width 228 height 42
type input "Sarmiento"
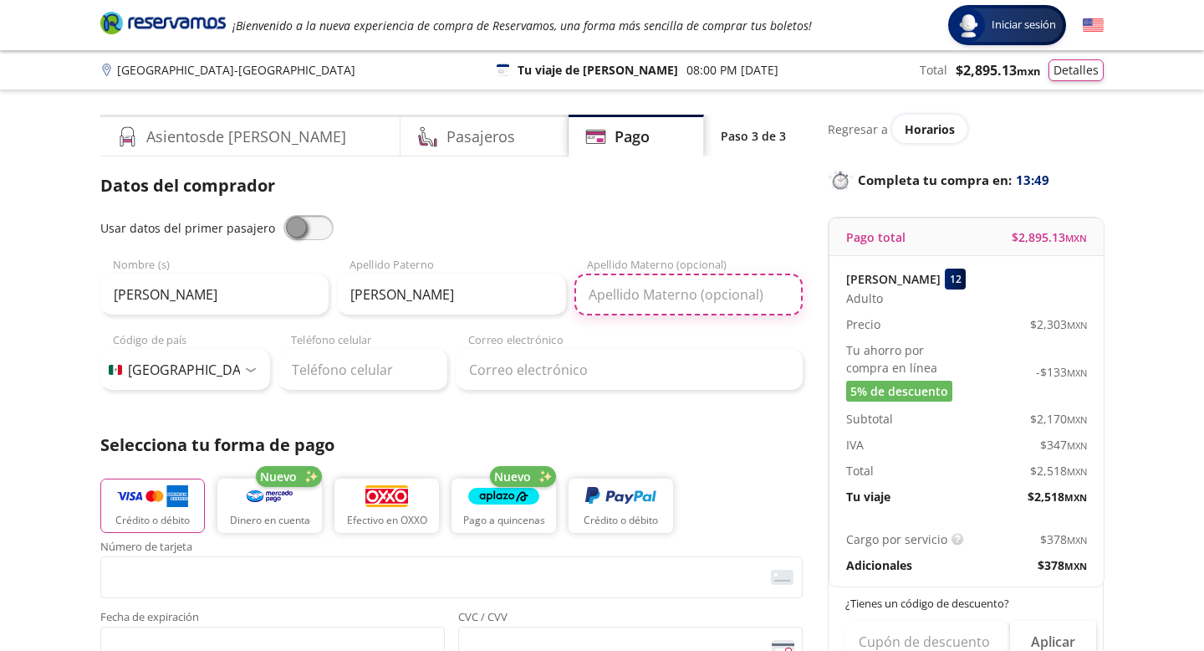
click at [674, 294] on input "Apellido Materno (opcional)" at bounding box center [689, 295] width 228 height 42
type input "Gutierrez"
click at [782, 437] on p "Selecciona tu forma de pago" at bounding box center [451, 444] width 703 height 25
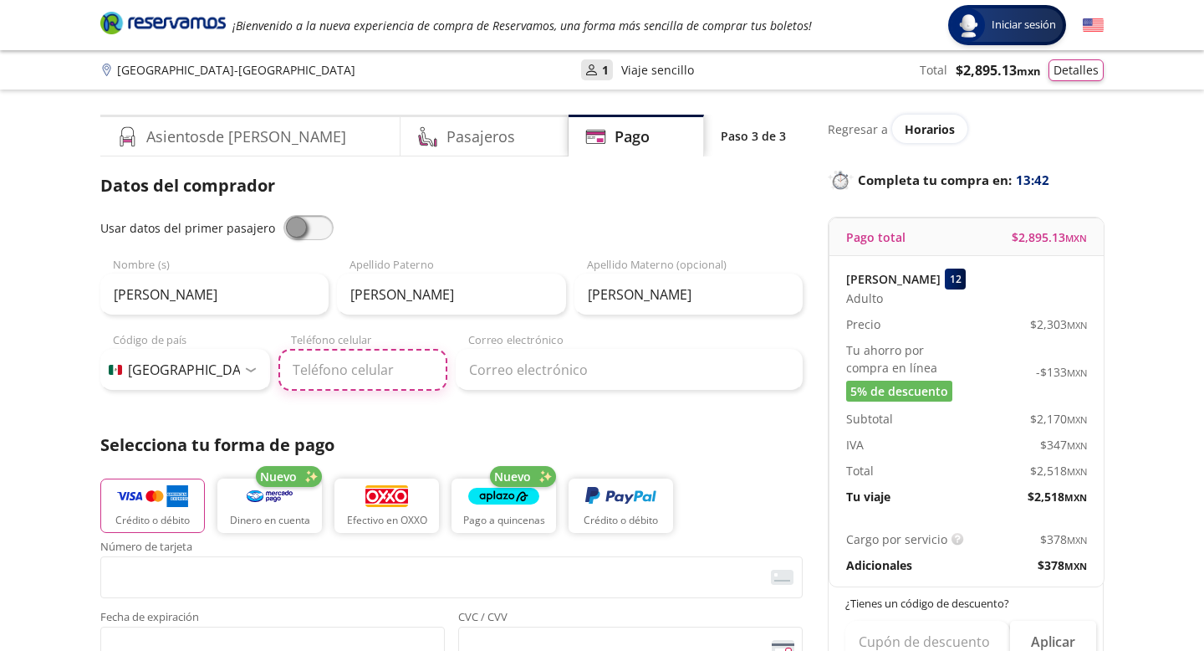
click at [352, 364] on input "Teléfono celular" at bounding box center [364, 370] width 170 height 42
type input "618 145 0742"
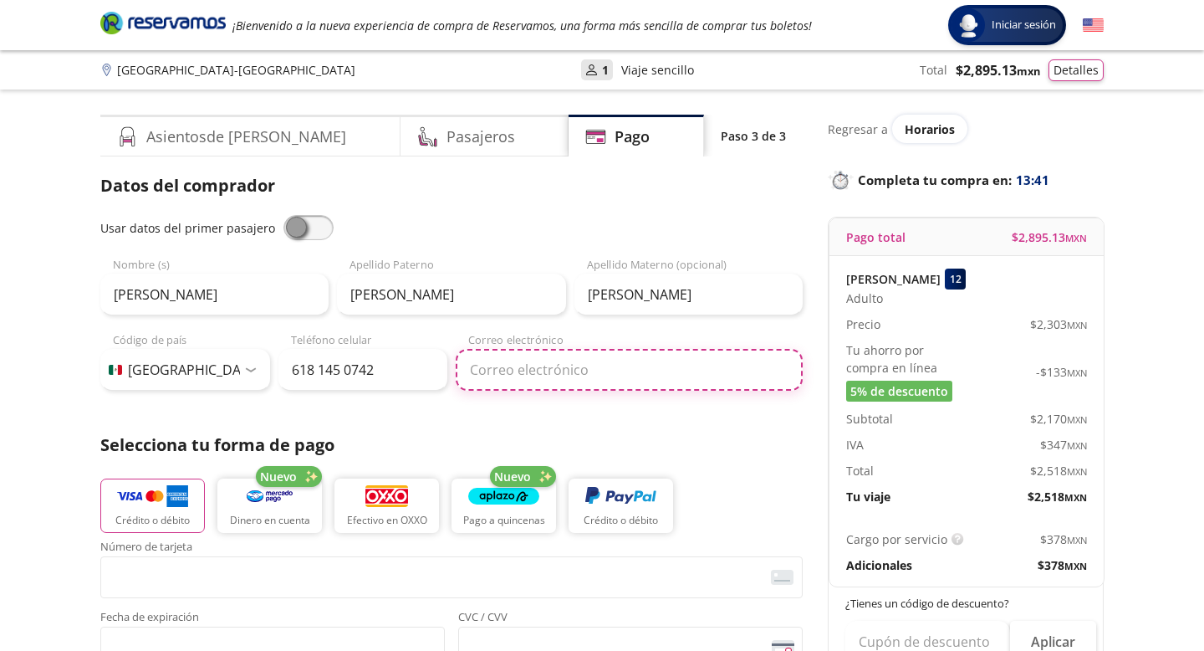
type input "rafasarmientogtz@gmail.com"
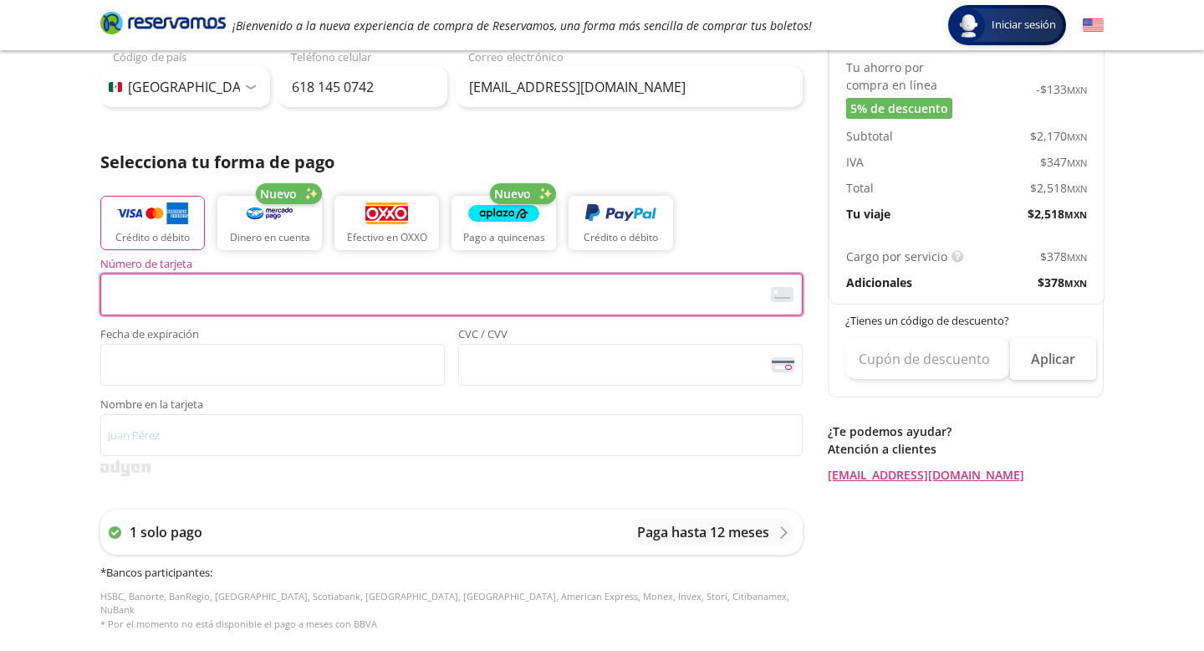
scroll to position [280, 0]
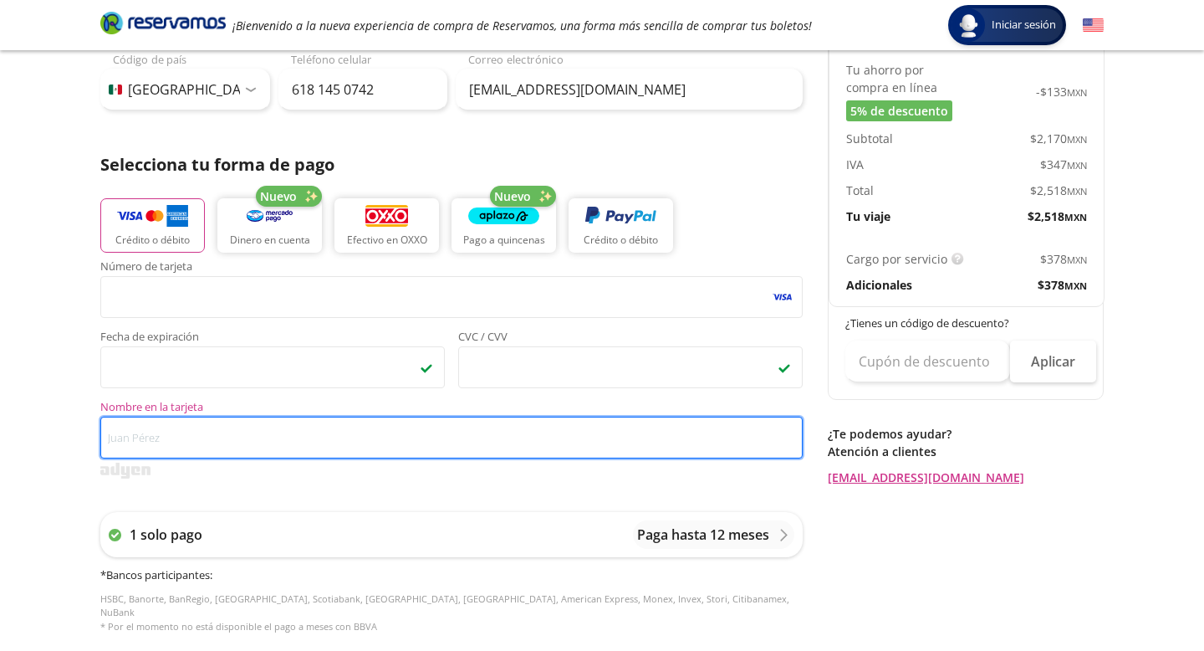
click at [238, 441] on input "Nombre en la tarjeta" at bounding box center [451, 438] width 703 height 42
type input "Rafael Sarmiento Gutierrez"
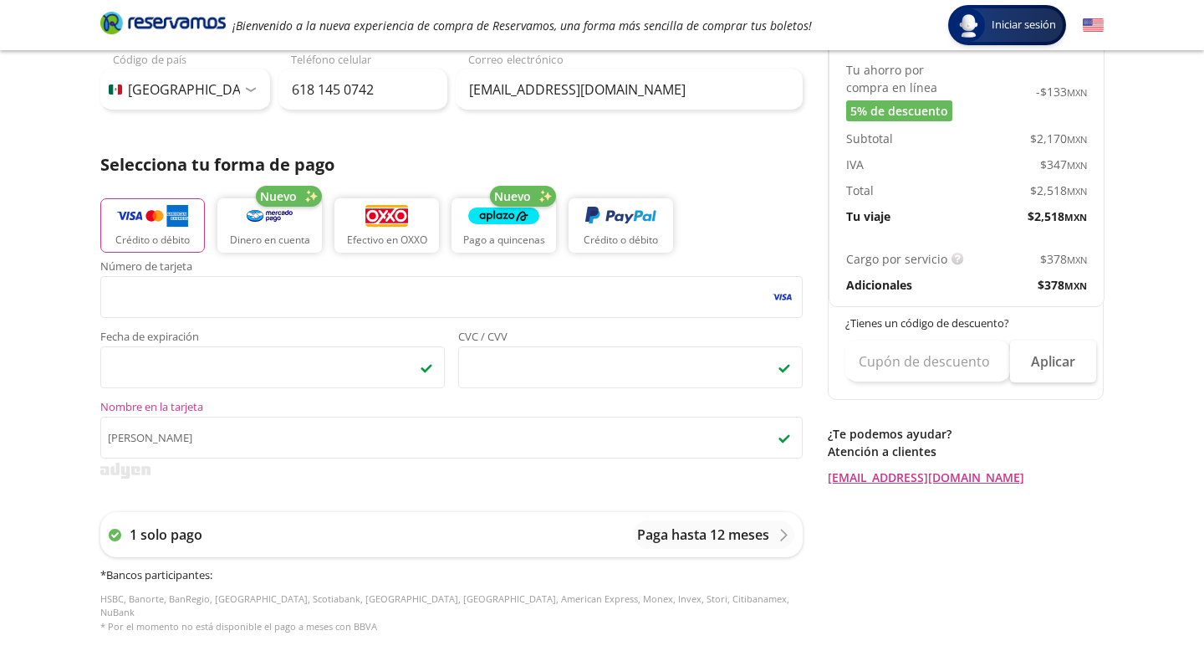
click at [293, 478] on div at bounding box center [451, 471] width 703 height 16
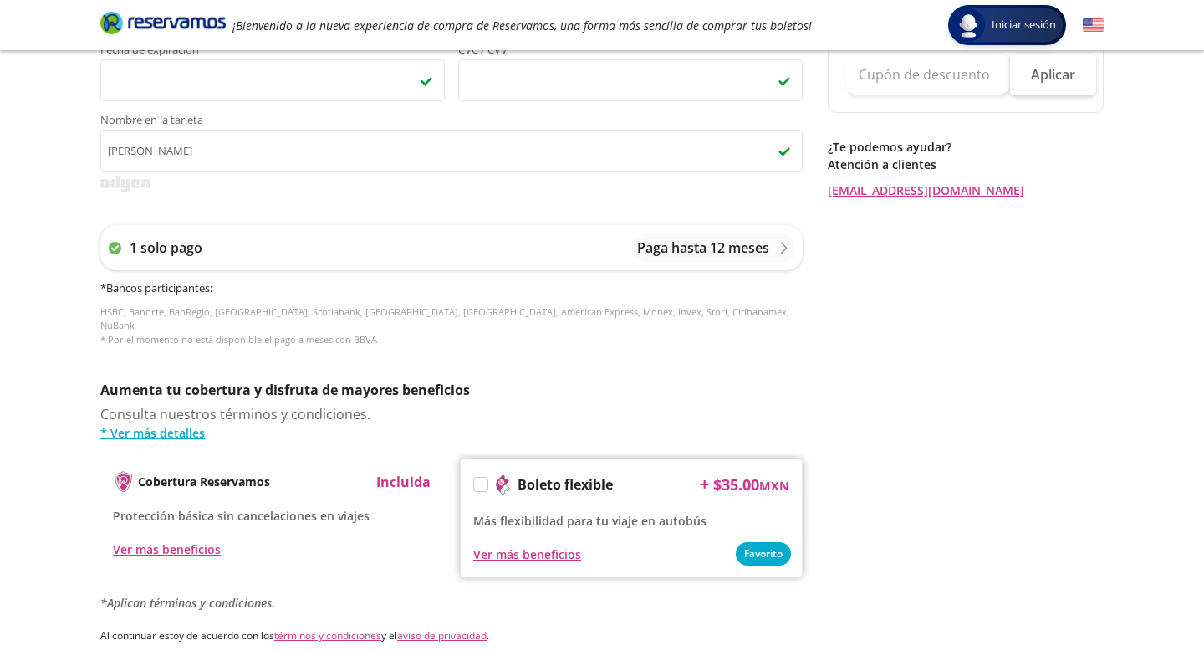
scroll to position [602, 0]
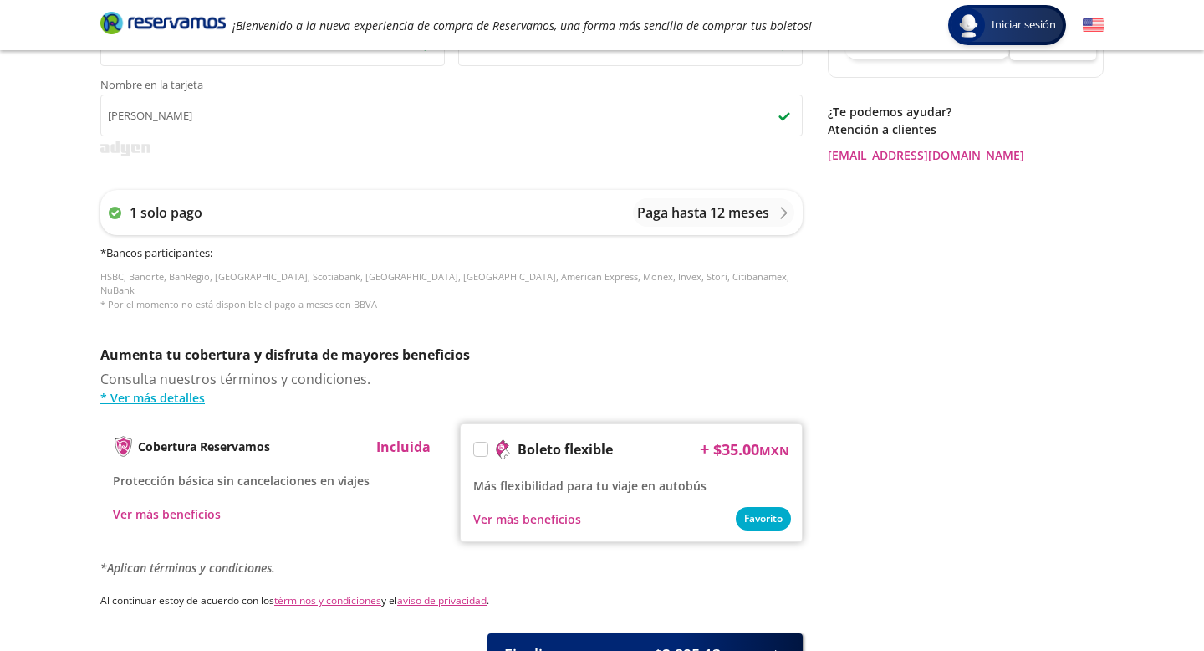
click at [483, 442] on label at bounding box center [480, 448] width 13 height 13
click at [483, 447] on input "Boleto flexible" at bounding box center [479, 452] width 11 height 11
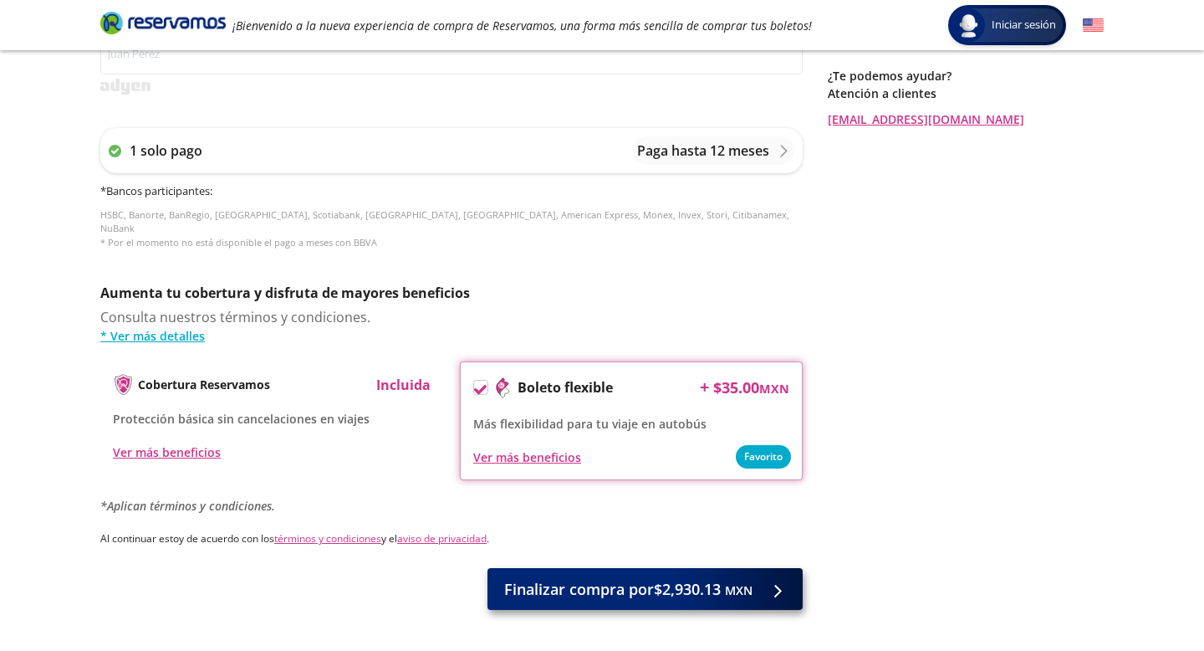
scroll to position [662, 0]
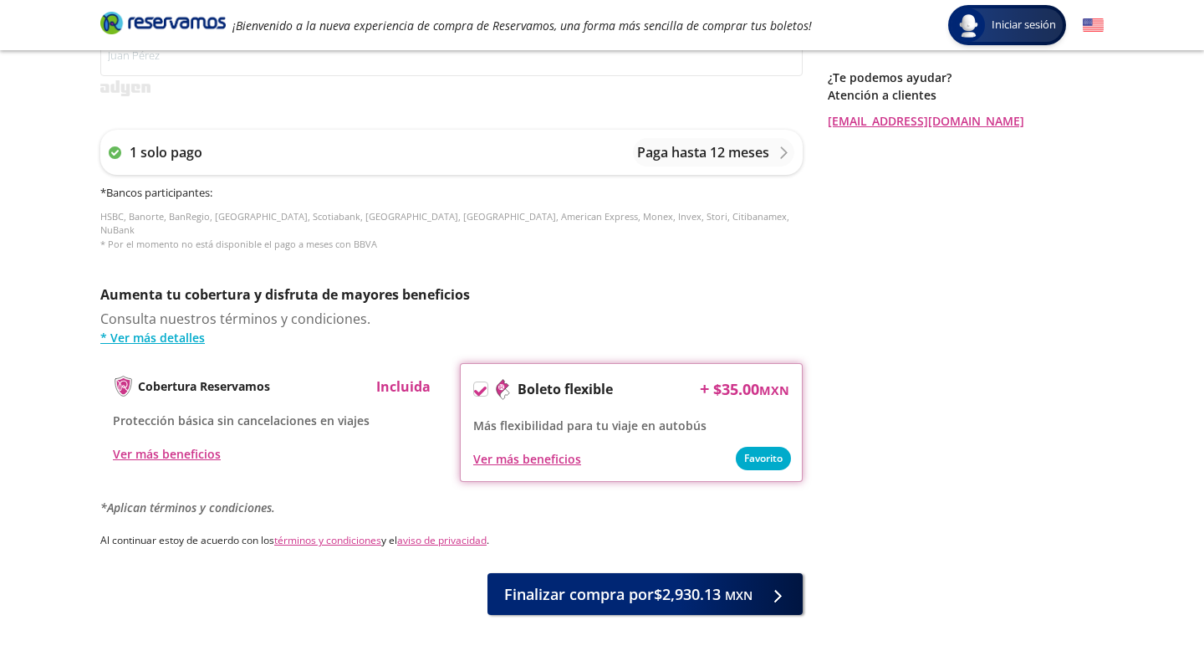
click at [480, 385] on icon at bounding box center [480, 391] width 13 height 13
click at [480, 386] on input "Boleto flexible" at bounding box center [479, 391] width 11 height 11
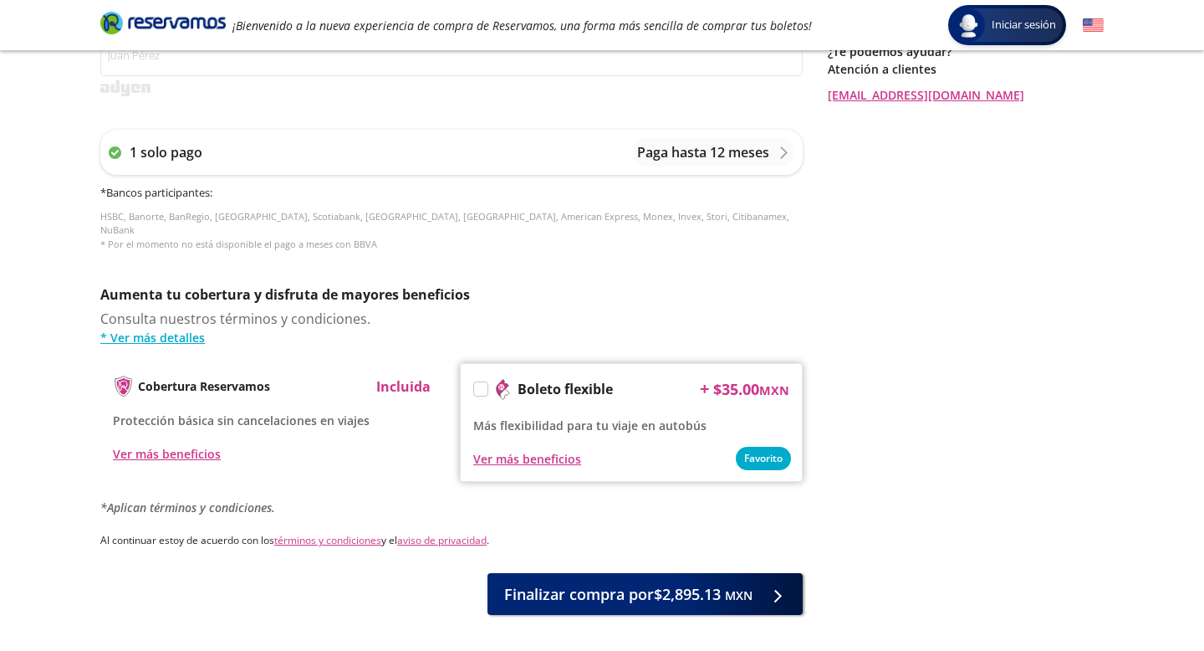
click at [480, 382] on label at bounding box center [480, 388] width 13 height 13
click at [480, 386] on input "Boleto flexible" at bounding box center [479, 391] width 11 height 11
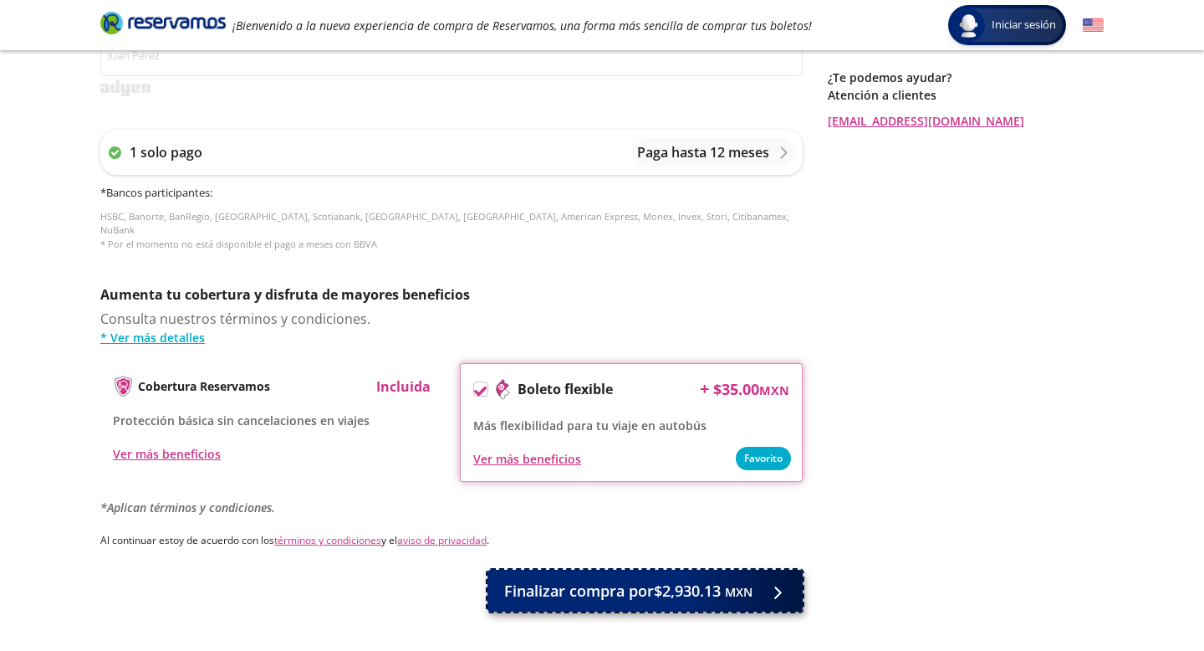
click at [689, 580] on span "Finalizar compra por $2,930.13 MXN" at bounding box center [628, 591] width 248 height 23
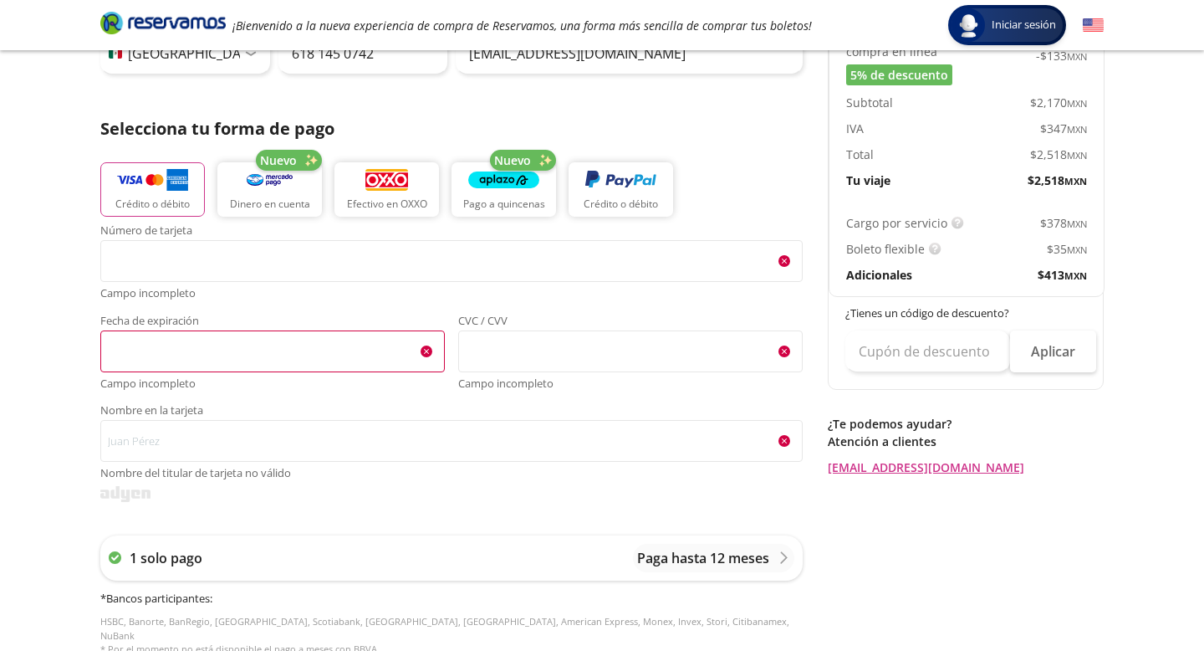
scroll to position [283, 0]
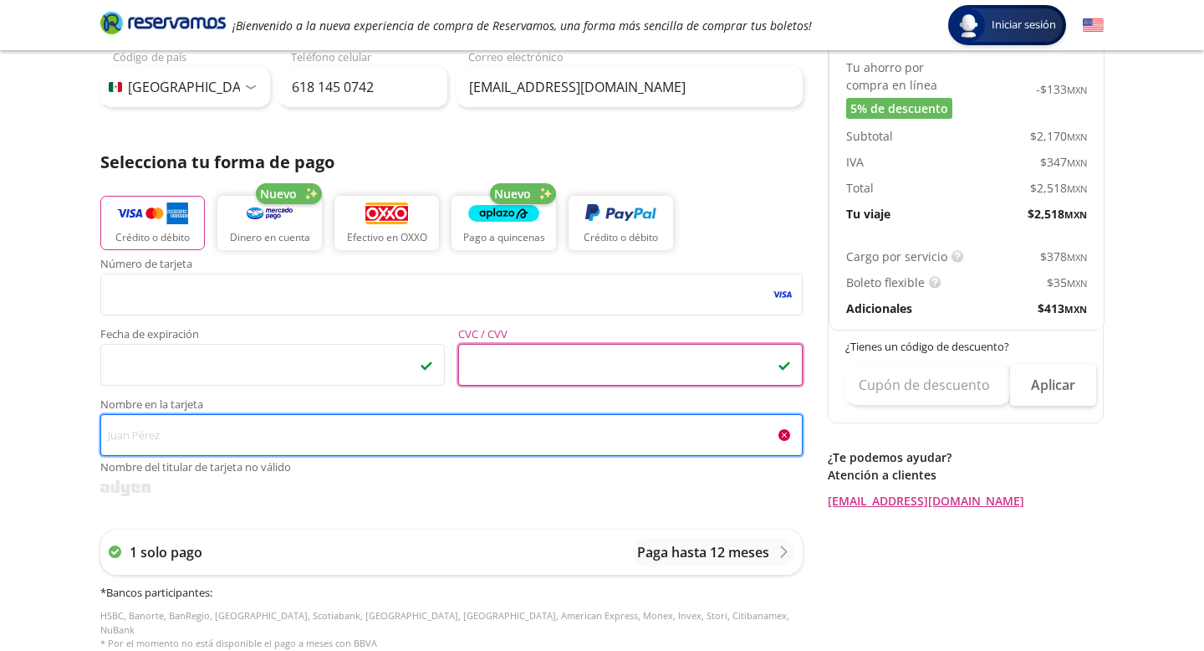
click at [216, 434] on input "Nombre en la tarjeta Nombre del titular de tarjeta no válido" at bounding box center [451, 435] width 703 height 42
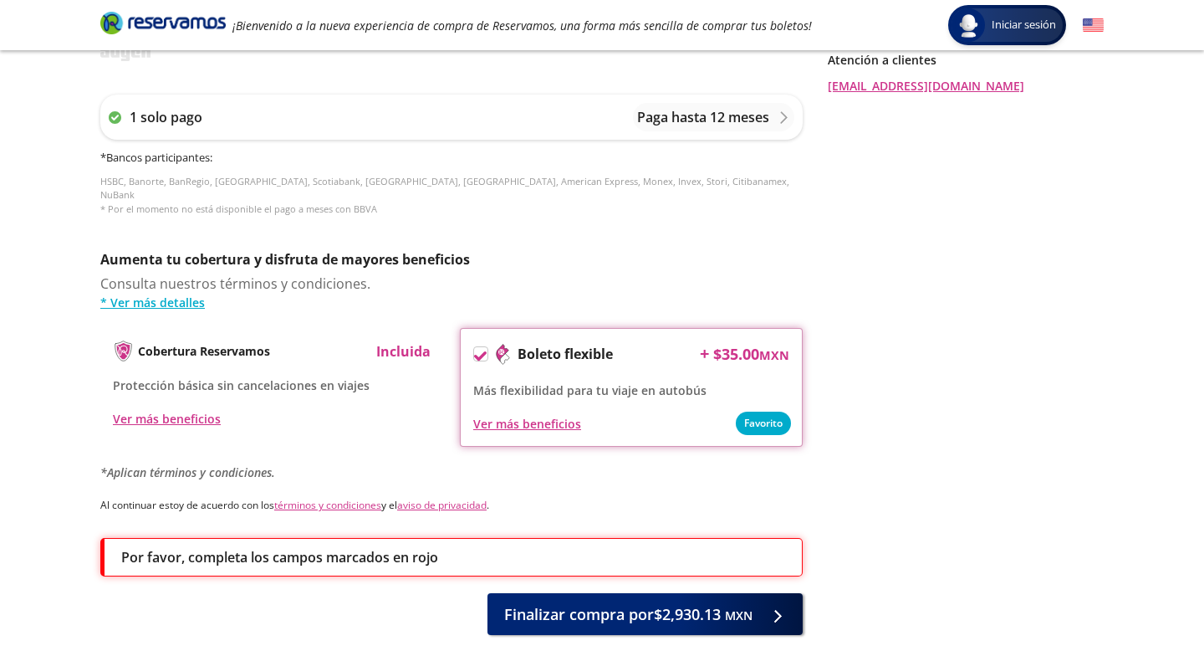
scroll to position [748, 0]
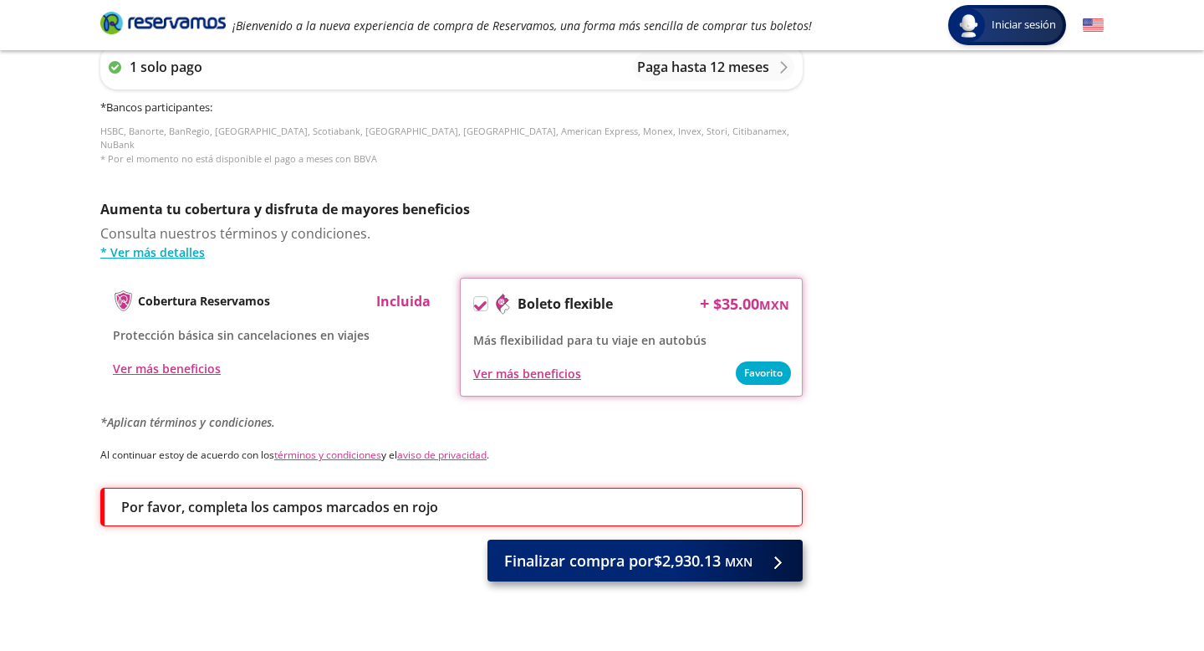
type input "Rafael Sarmiento Gutierrez"
click at [585, 539] on button "Finalizar compra por $2,930.13 MXN" at bounding box center [645, 560] width 315 height 42
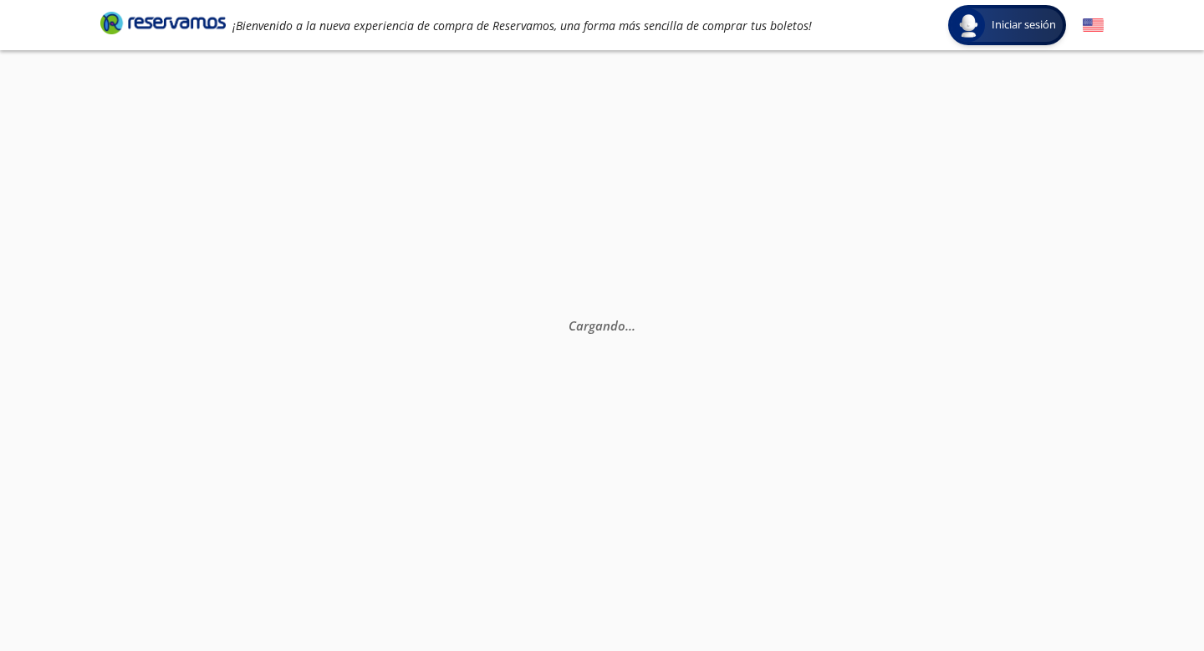
scroll to position [0, 0]
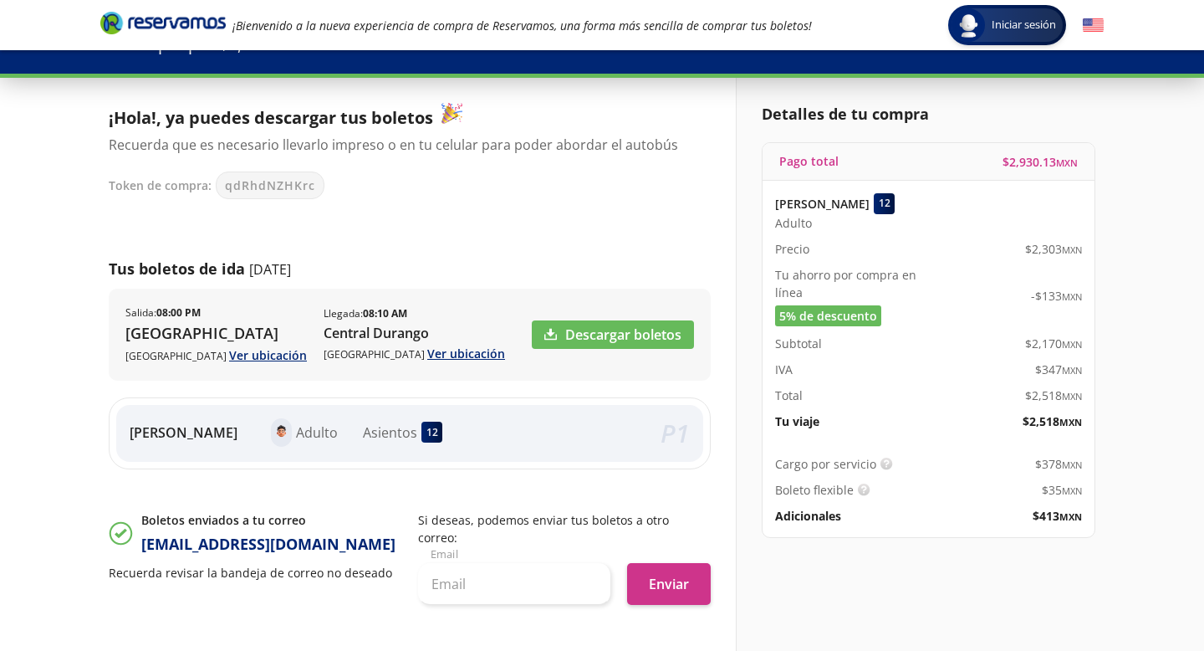
scroll to position [72, 0]
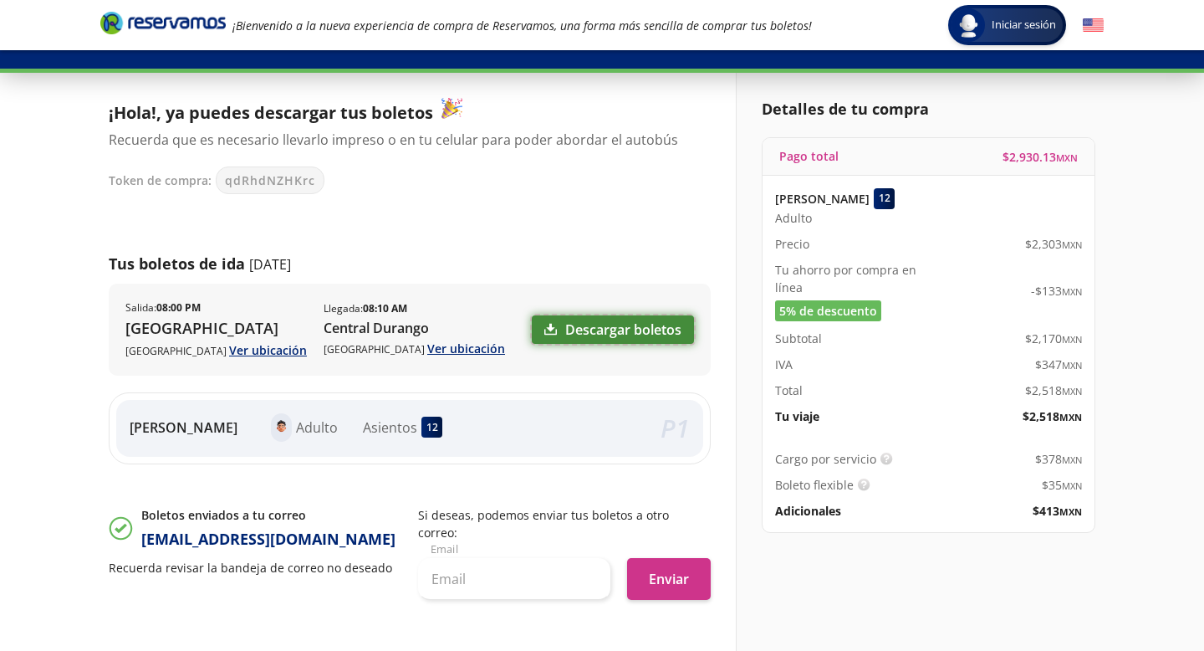
click at [602, 330] on link "Descargar boletos" at bounding box center [613, 329] width 162 height 28
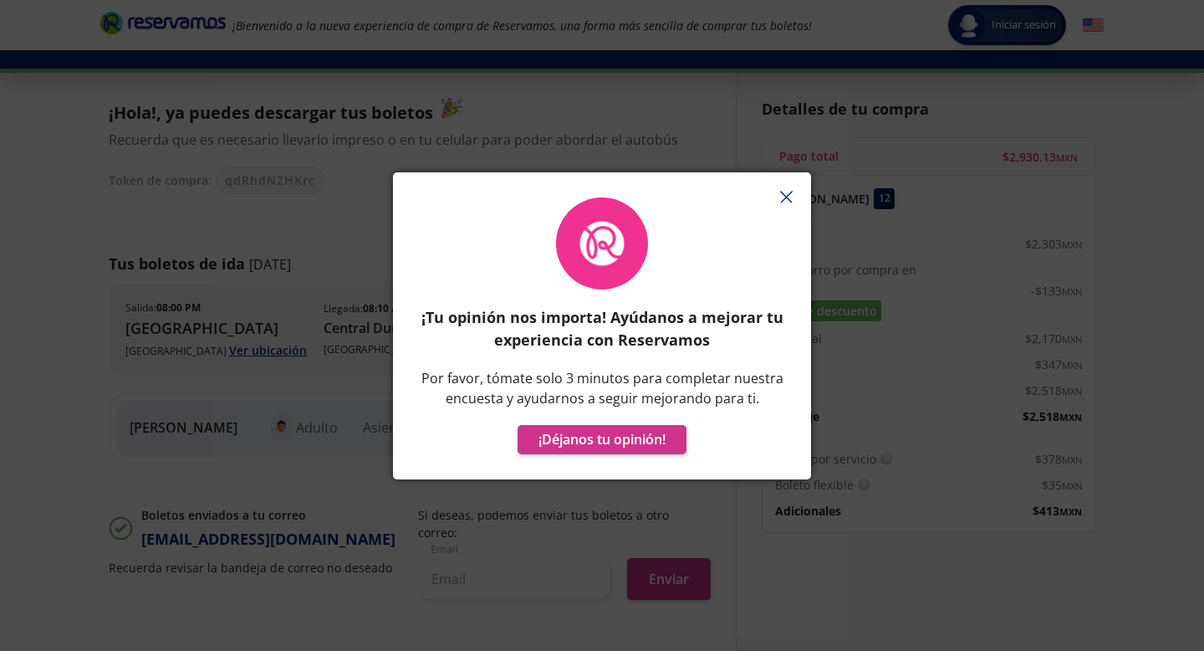
click at [790, 195] on icon "button" at bounding box center [786, 197] width 13 height 13
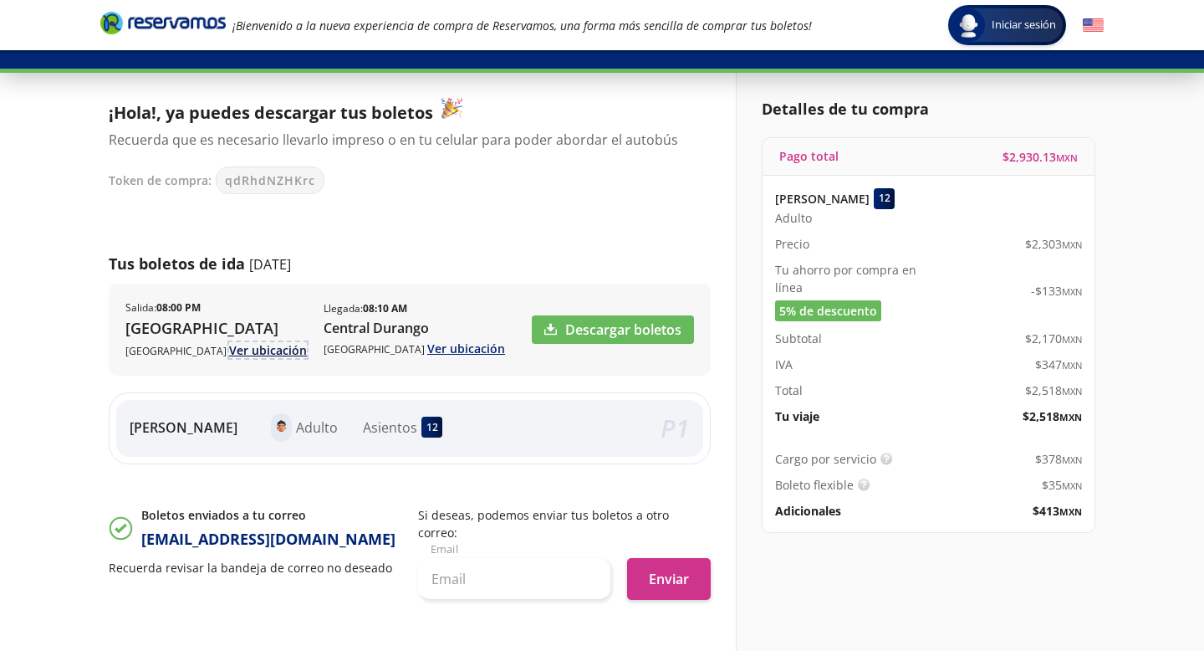
click at [257, 349] on link "Ver ubicación" at bounding box center [268, 350] width 78 height 16
click at [73, 452] on div "Iniciar sesión Iniciar sesión ¡Bienvenido a la nueva experiencia de compra de R…" at bounding box center [602, 385] width 1204 height 914
drag, startPoint x: 130, startPoint y: 330, endPoint x: 294, endPoint y: 351, distance: 165.4
click at [294, 352] on div "Salida : 08:00 PM Central del Norte Ciudad de México Ver ubicación Llegada : 08…" at bounding box center [315, 329] width 380 height 59
click at [285, 389] on div "Tus boletos de ida 11 Sep Salida : 08:00 PM Central del Norte Ciudad de México …" at bounding box center [410, 350] width 602 height 228
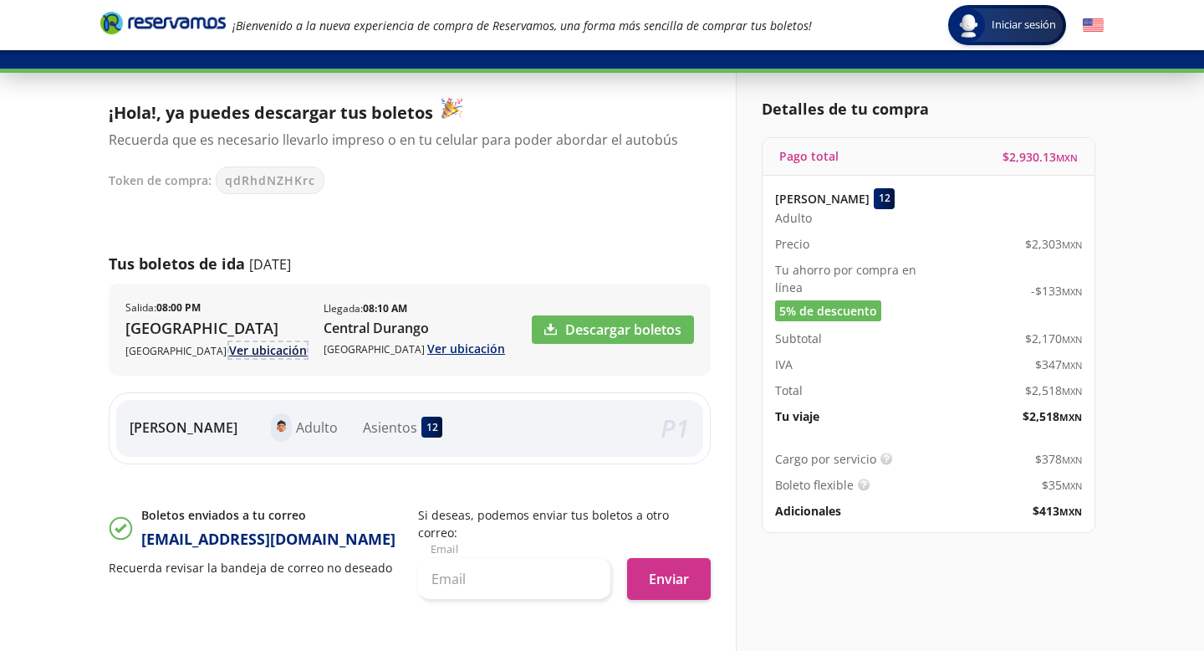
click at [268, 350] on link "Ver ubicación" at bounding box center [268, 350] width 78 height 16
click at [253, 351] on link "Ver ubicación" at bounding box center [268, 350] width 78 height 16
